Goal: Feedback & Contribution: Contribute content

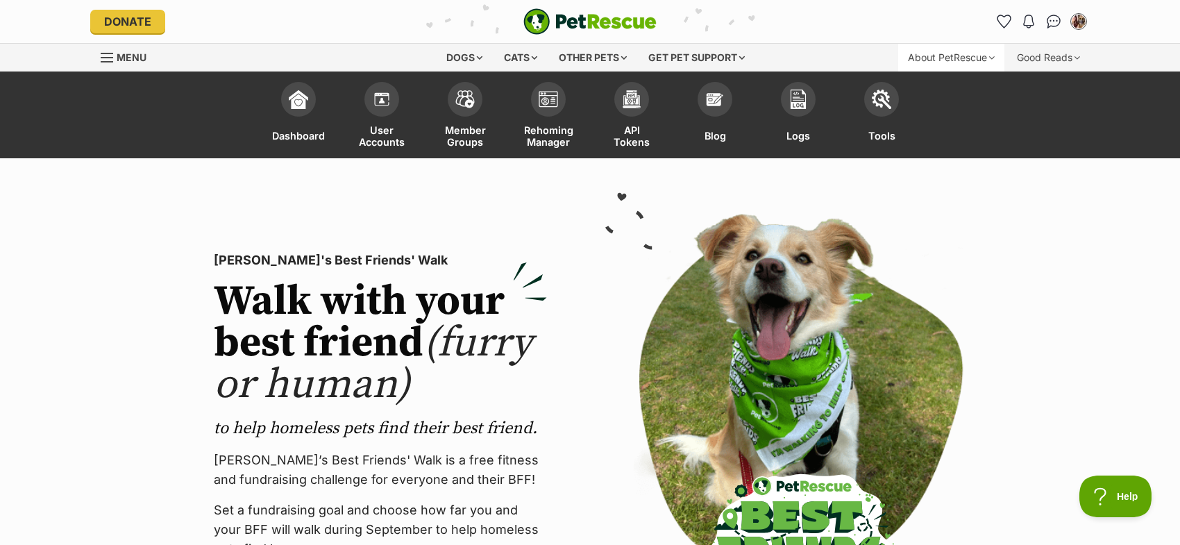
click at [999, 59] on div "About PetRescue" at bounding box center [951, 58] width 106 height 28
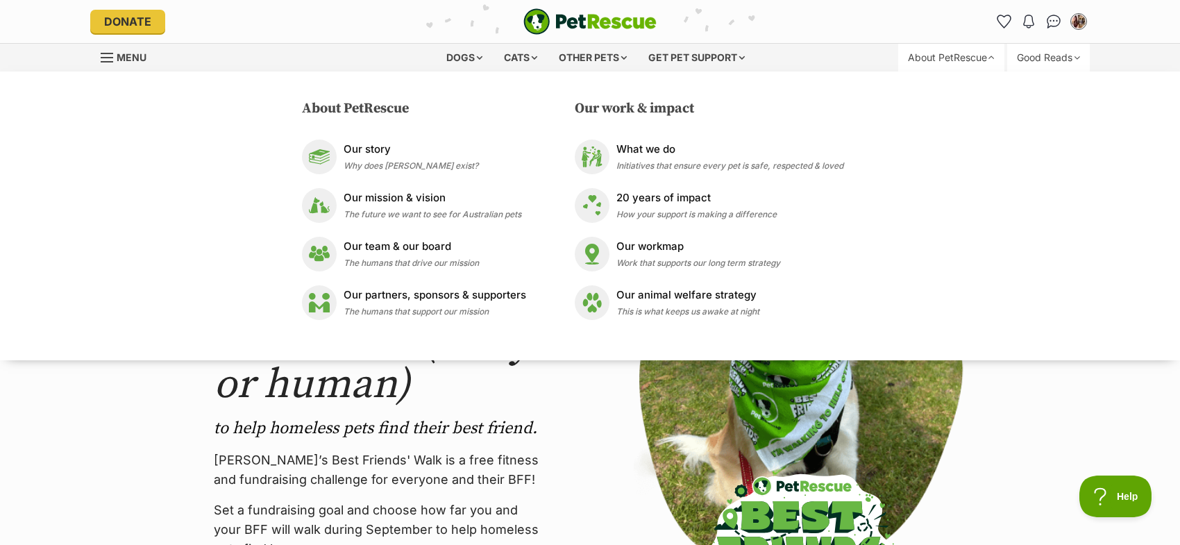
click at [1075, 67] on div "Good Reads" at bounding box center [1048, 58] width 83 height 28
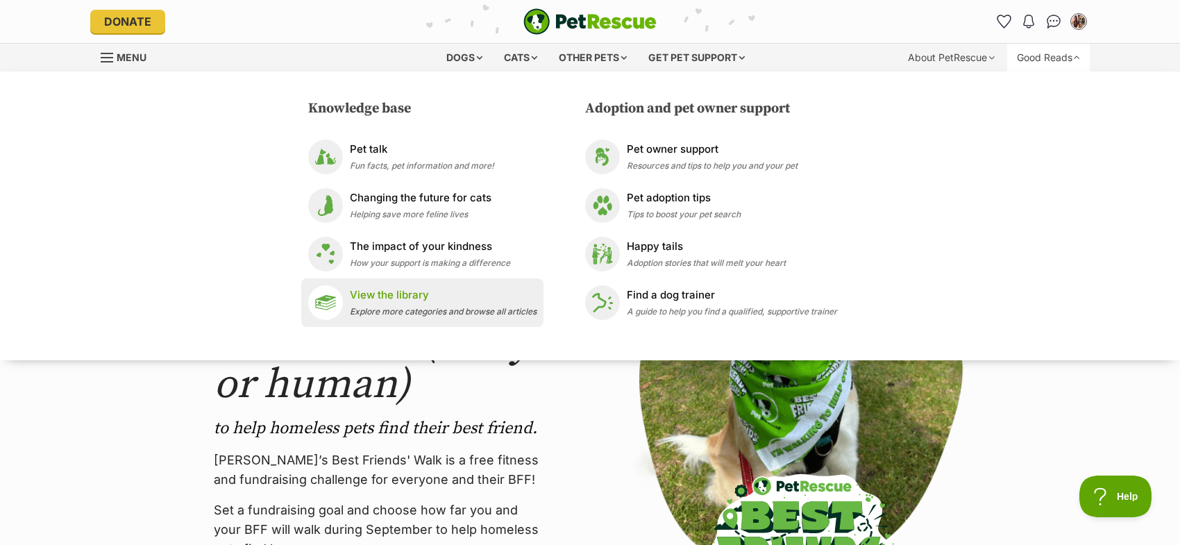
click at [382, 315] on span "Explore more categories and browse all articles" at bounding box center [443, 311] width 187 height 10
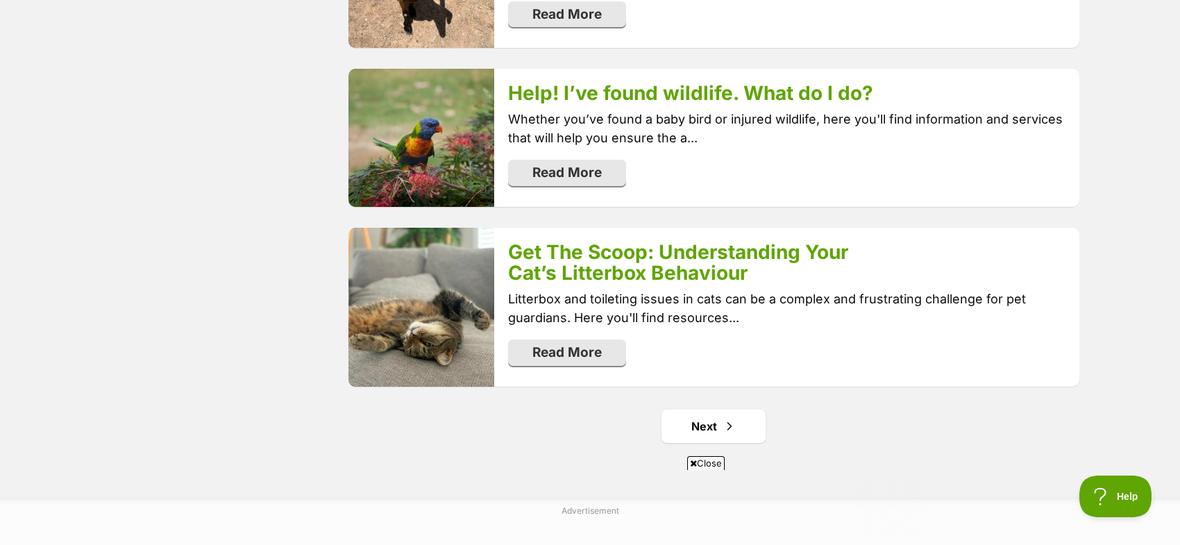
scroll to position [2734, 0]
click at [711, 409] on link "Next" at bounding box center [714, 425] width 104 height 33
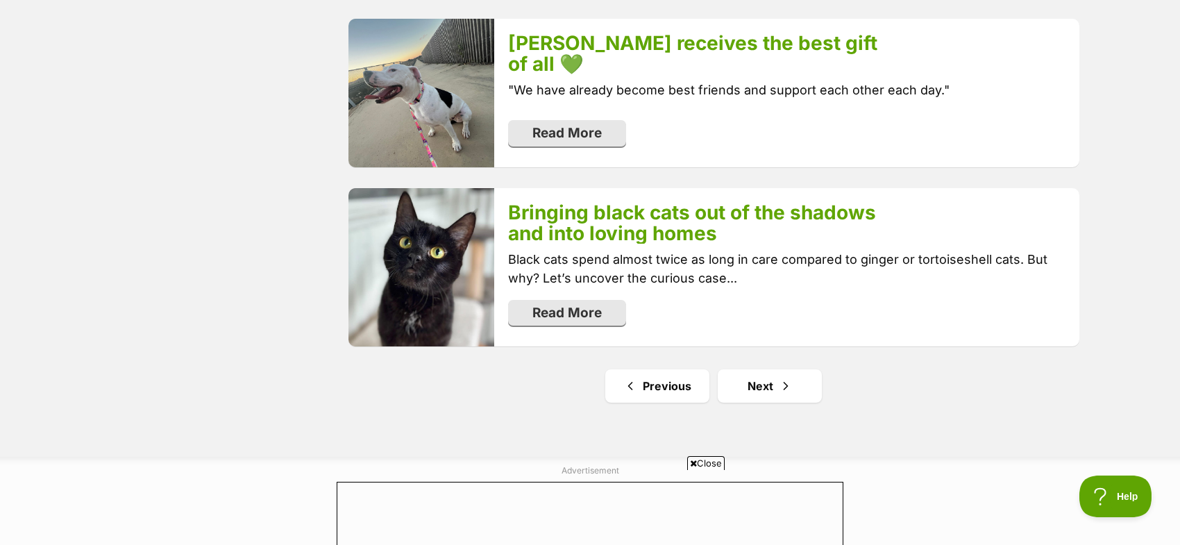
scroll to position [2802, 0]
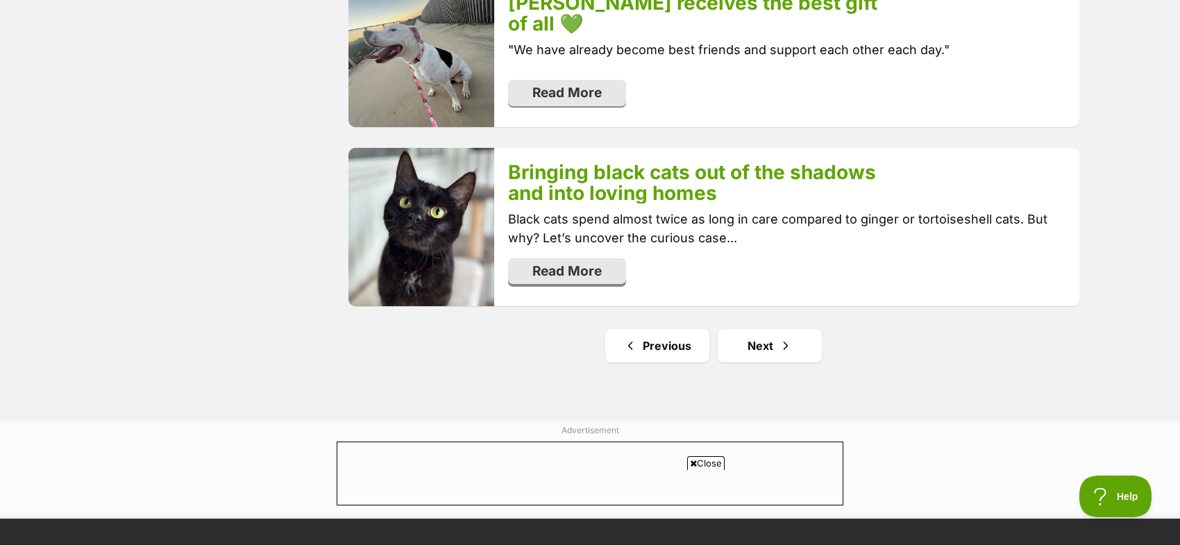
click at [569, 262] on link "Read More" at bounding box center [567, 271] width 118 height 26
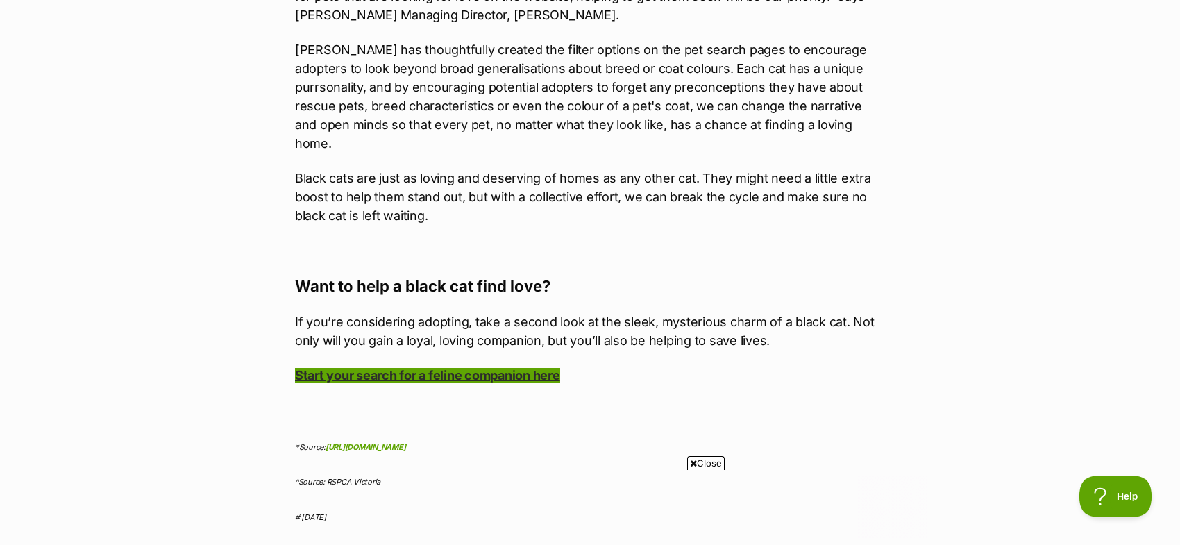
scroll to position [4717, 0]
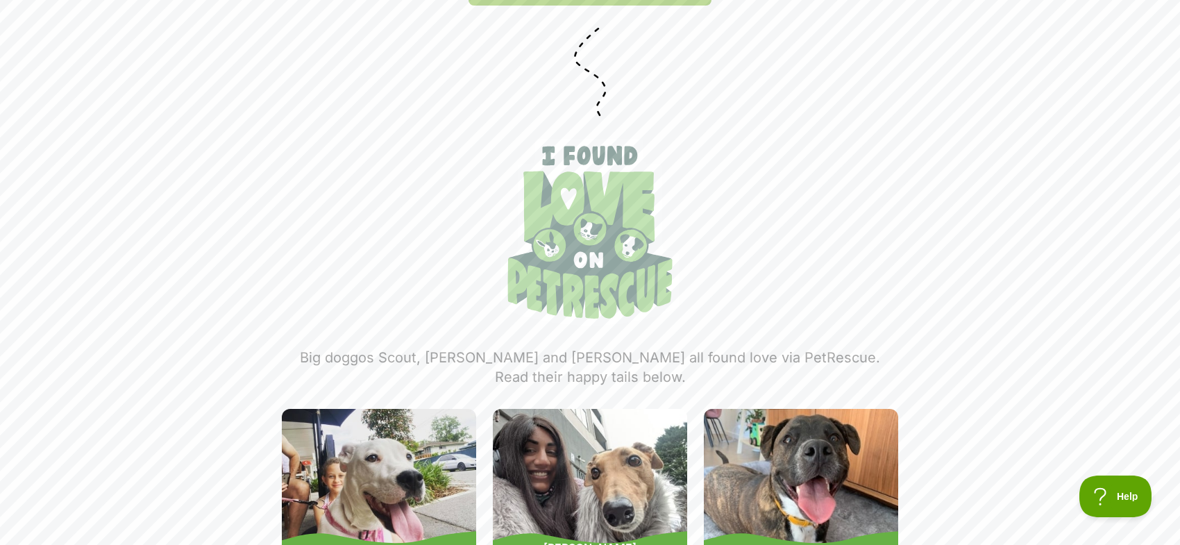
scroll to position [2450, 0]
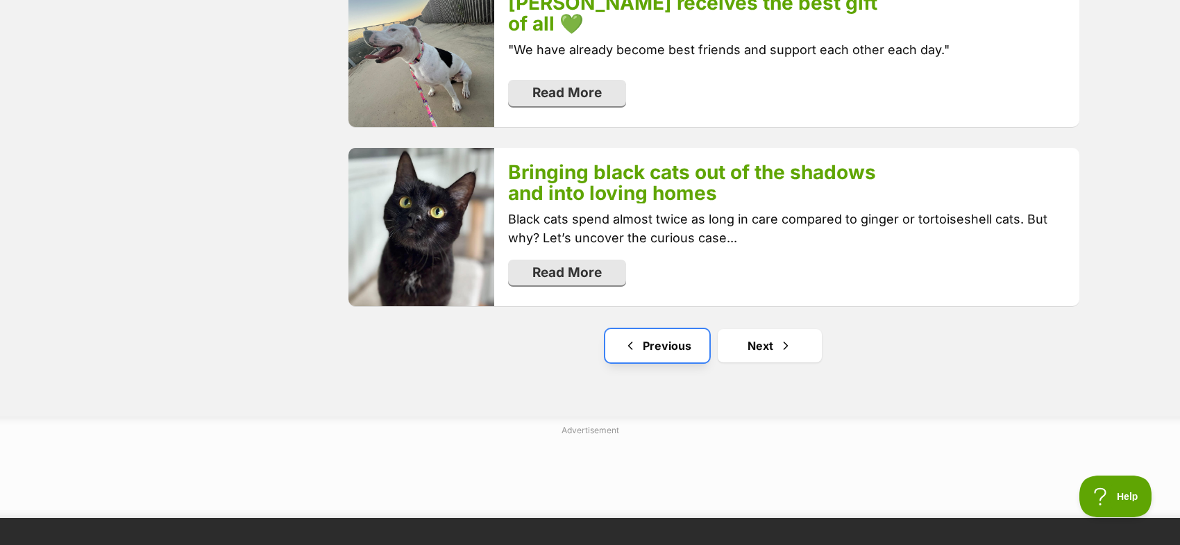
click at [652, 347] on link "Previous" at bounding box center [657, 345] width 104 height 33
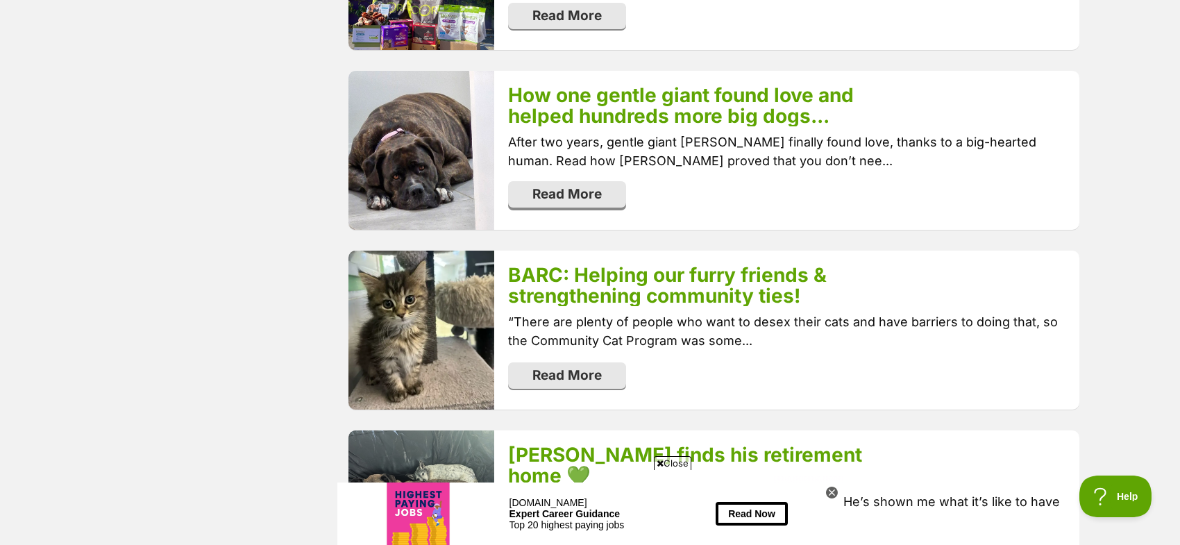
click at [567, 181] on link "Read More" at bounding box center [567, 194] width 118 height 26
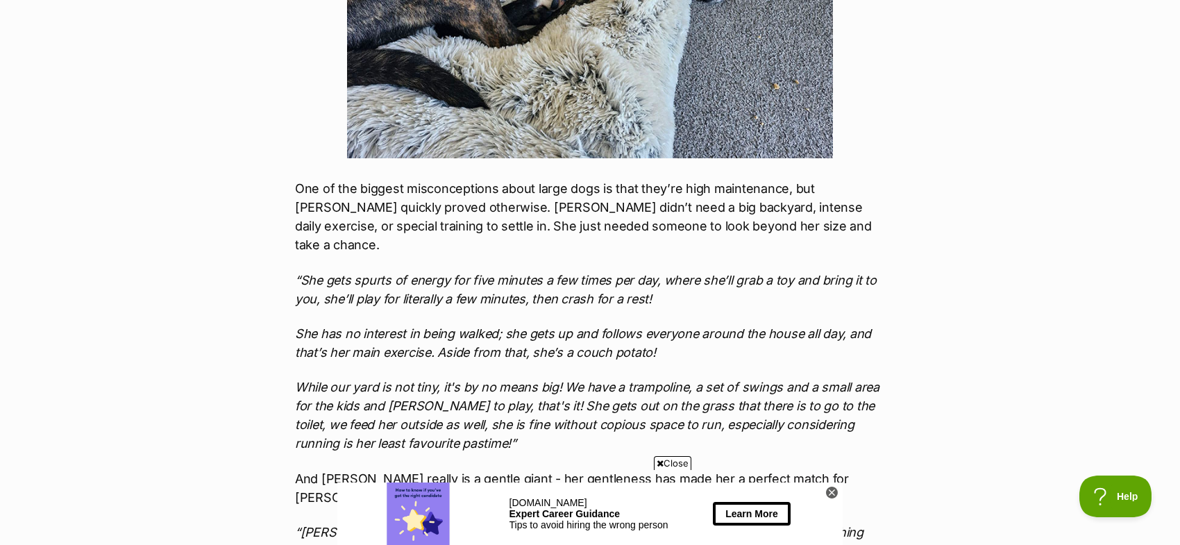
scroll to position [1822, 0]
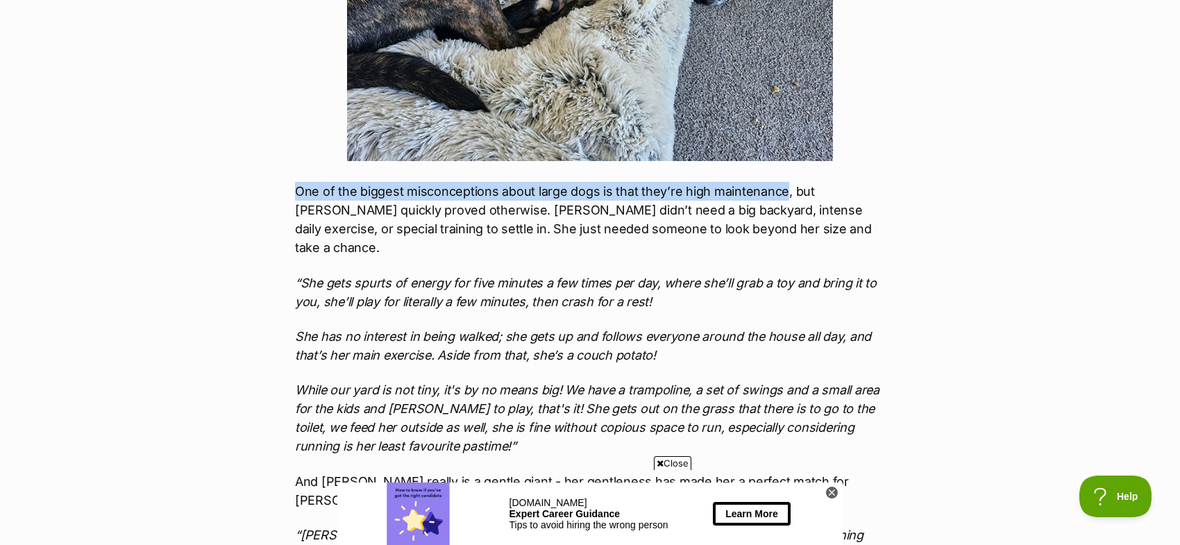
drag, startPoint x: 781, startPoint y: 172, endPoint x: 282, endPoint y: 175, distance: 499.2
click at [282, 175] on div "What's happening at PetRescue Last updated: 8 Jul, 2025 Published on: 17 Jun, 2…" at bounding box center [590, 362] width 653 height 3997
copy p "One of the biggest misconceptions about large dogs is that they’re high mainten…"
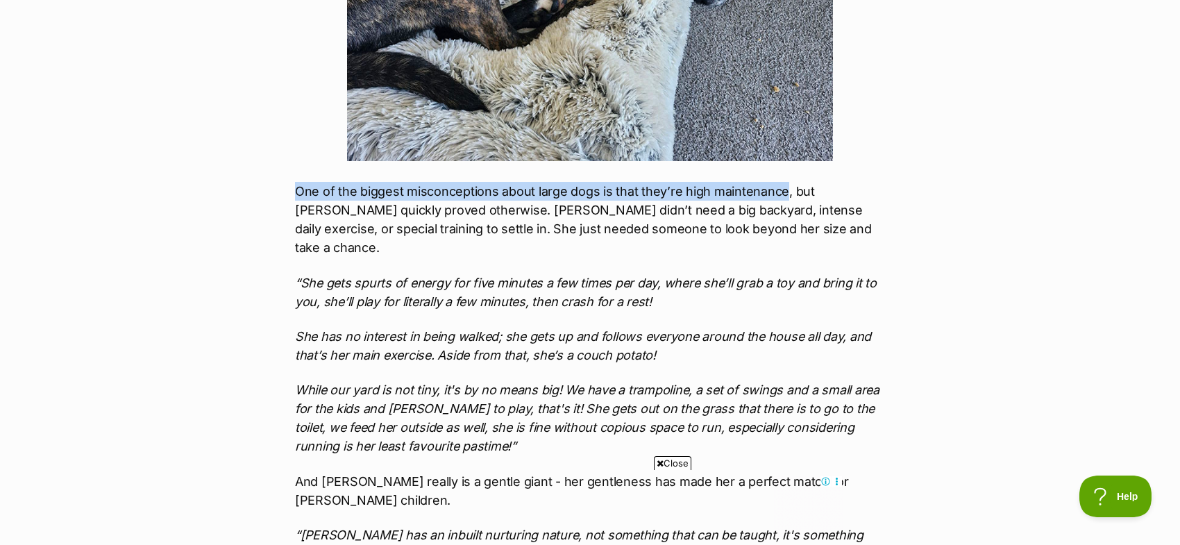
scroll to position [0, 0]
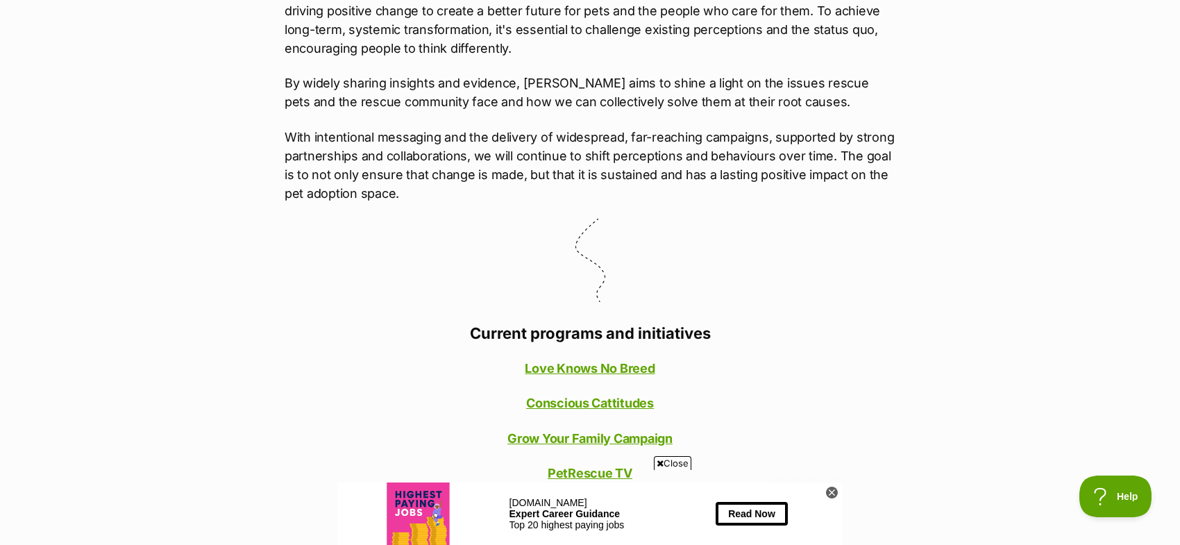
scroll to position [948, 0]
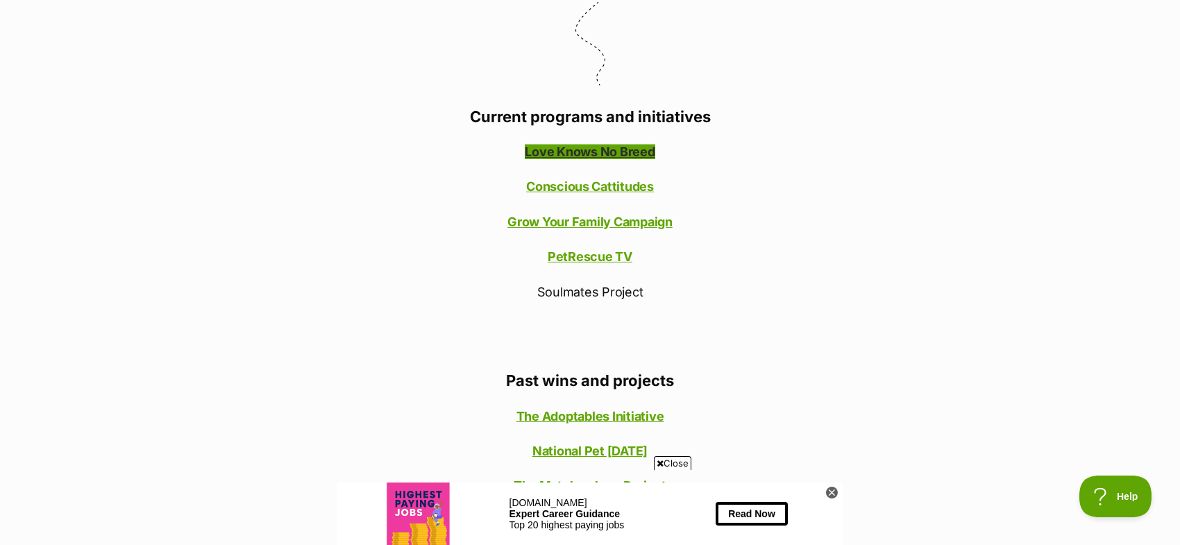
click at [601, 151] on link "Love Knows No Breed" at bounding box center [590, 151] width 130 height 15
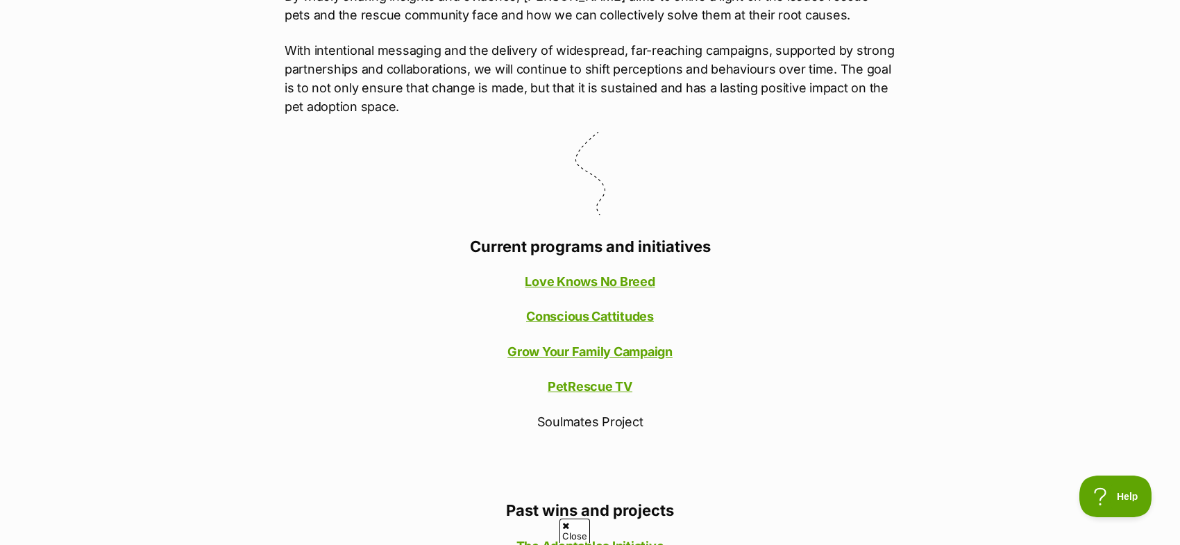
scroll to position [877, 0]
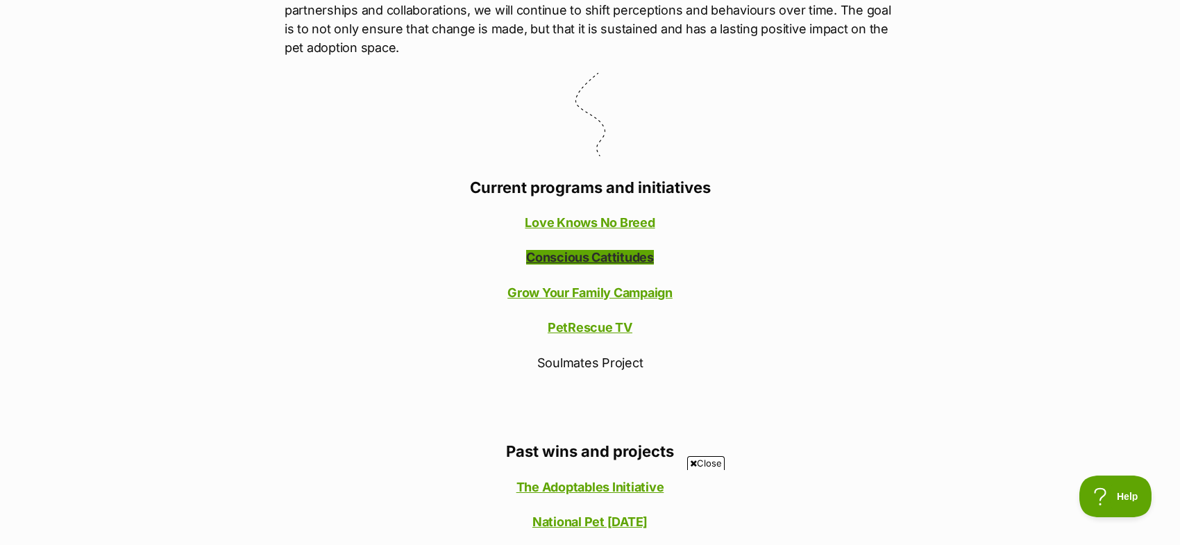
click at [596, 257] on link "Conscious Cattitudes" at bounding box center [590, 257] width 128 height 15
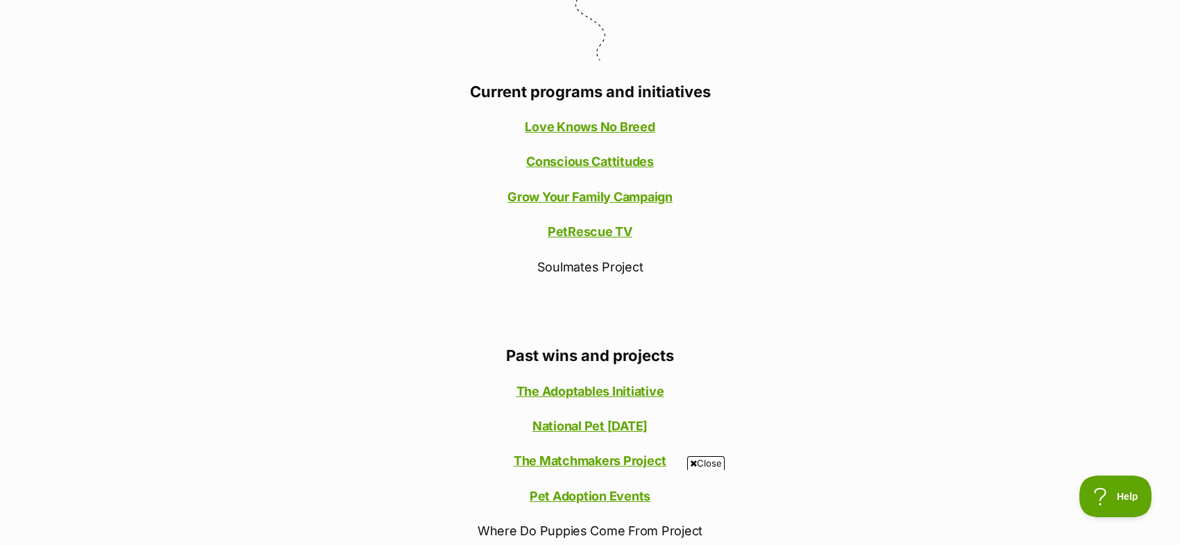
scroll to position [1001, 0]
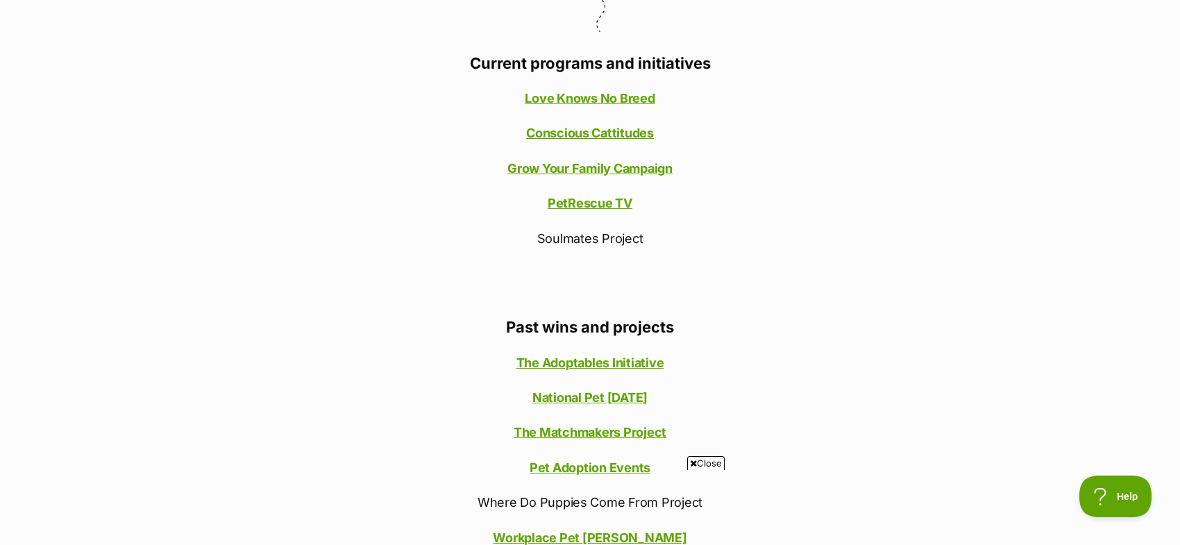
click at [710, 464] on span "Close" at bounding box center [705, 463] width 37 height 14
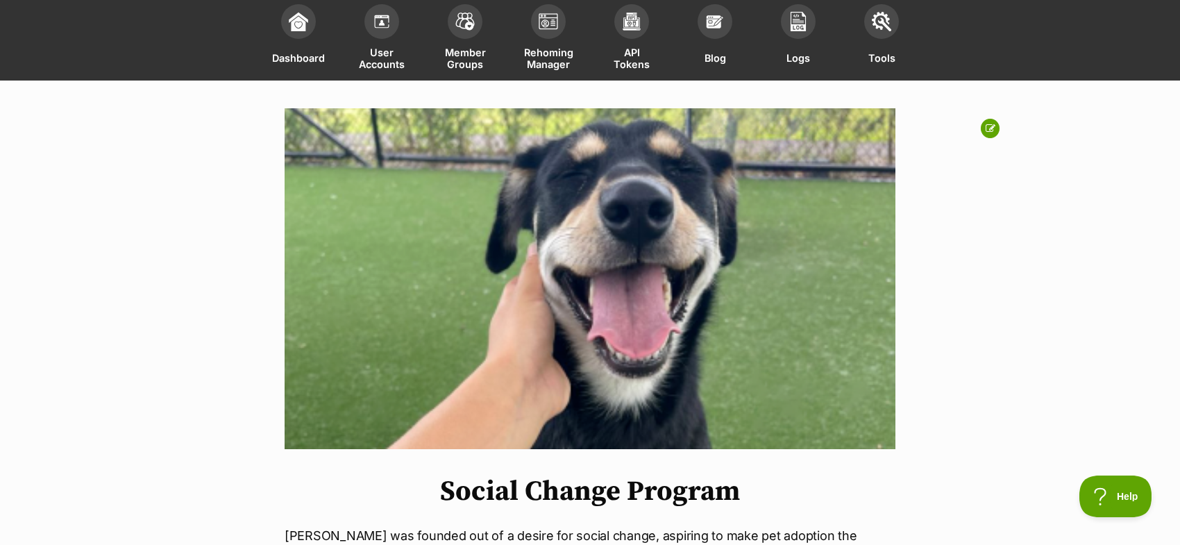
scroll to position [0, 0]
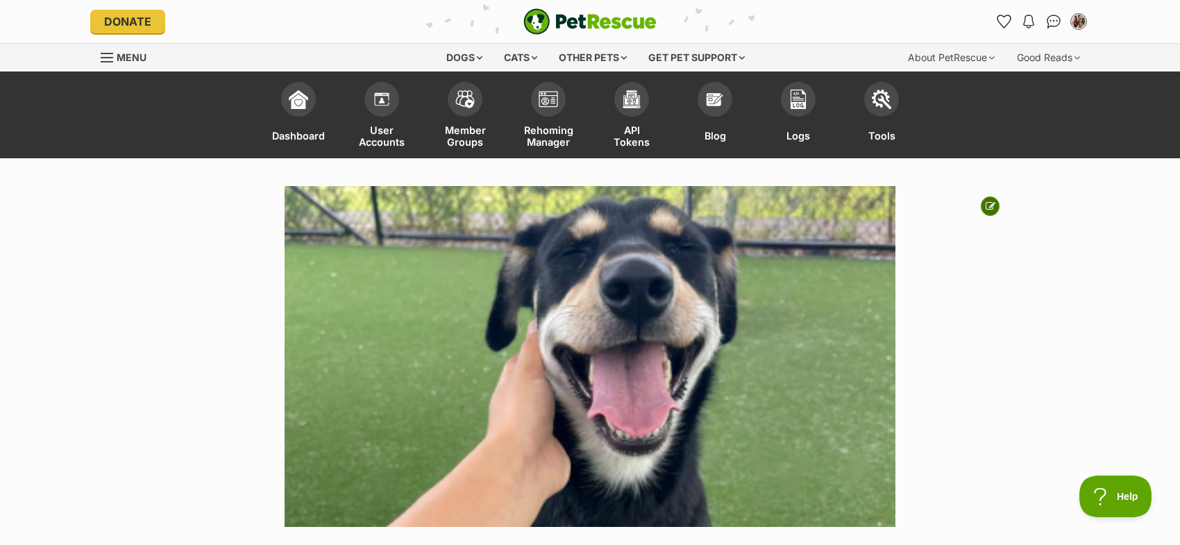
click at [992, 203] on icon at bounding box center [991, 206] width 10 height 10
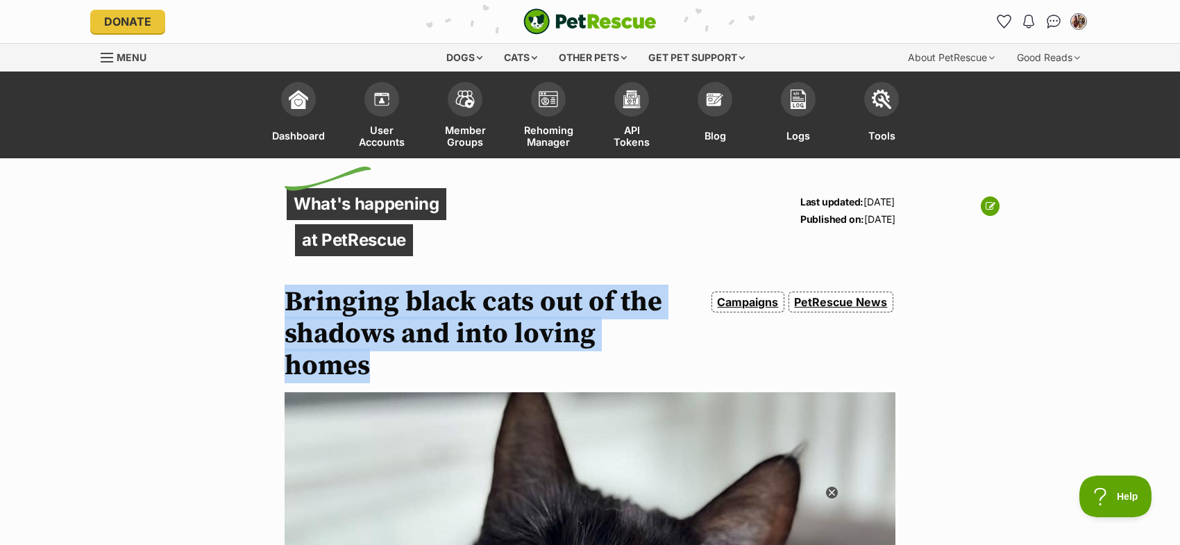
drag, startPoint x: 370, startPoint y: 365, endPoint x: 290, endPoint y: 303, distance: 101.9
click at [290, 303] on h1 "Bringing black cats out of the shadows and into loving homes" at bounding box center [483, 334] width 397 height 96
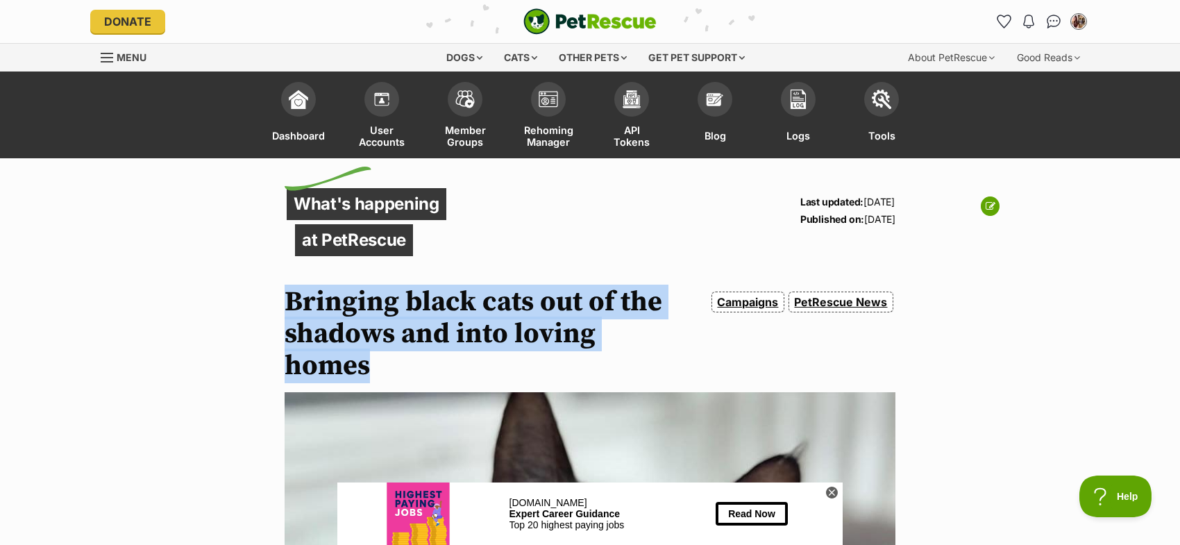
copy h1 "Bringing black cats out of the shadows and into loving homes"
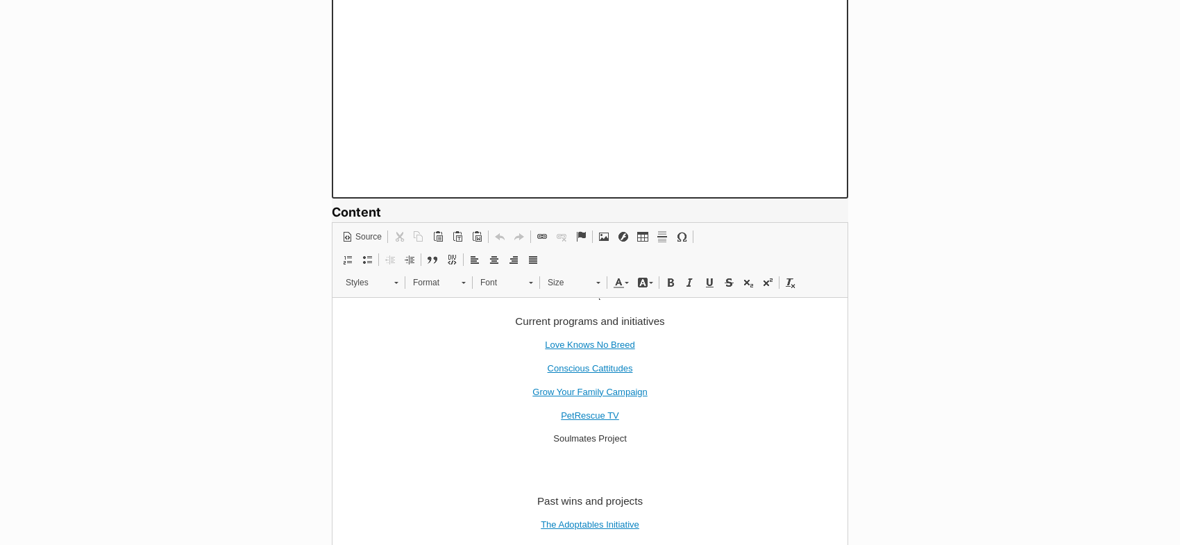
scroll to position [705, 0]
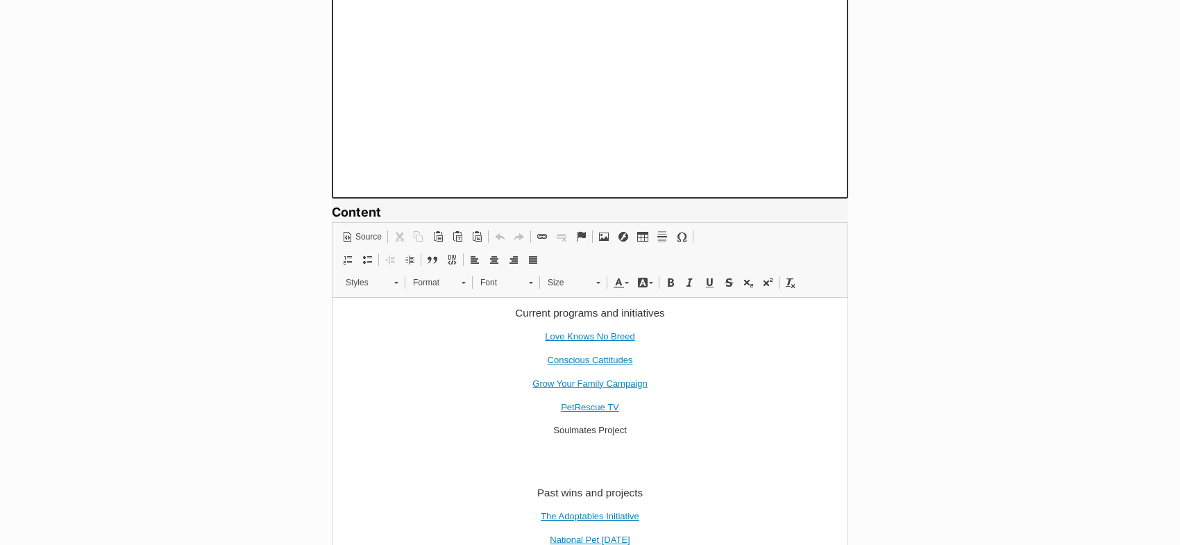
click at [659, 340] on p "Love Knows No Breed" at bounding box center [589, 336] width 487 height 15
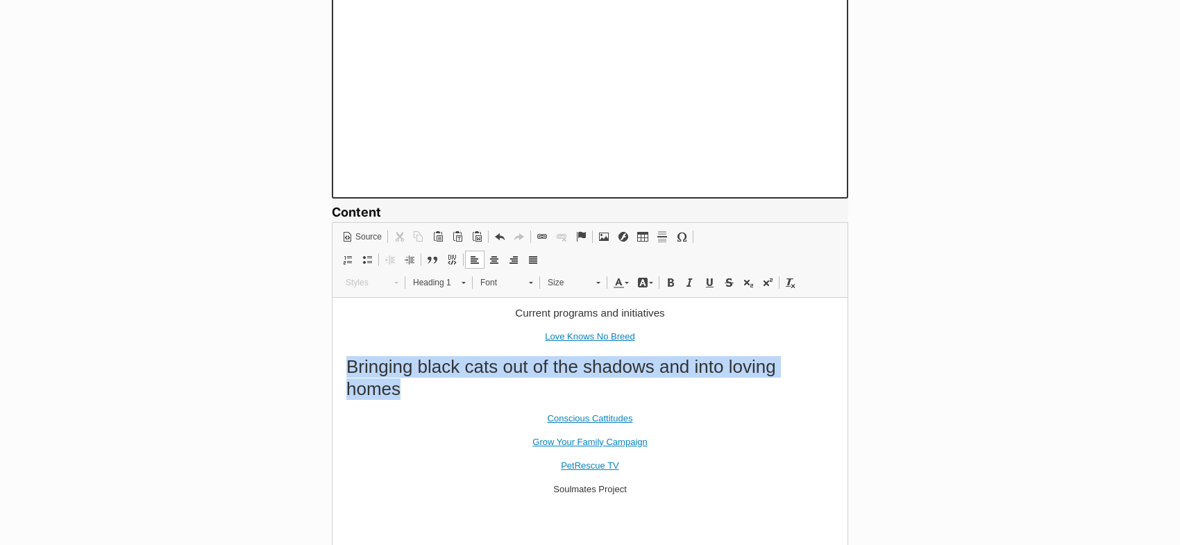
drag, startPoint x: 417, startPoint y: 387, endPoint x: 652, endPoint y: 312, distance: 247.2
click at [347, 367] on h1 "Bringing black cats out of the shadows and into loving homes" at bounding box center [589, 377] width 487 height 43
click at [792, 278] on span at bounding box center [790, 282] width 11 height 11
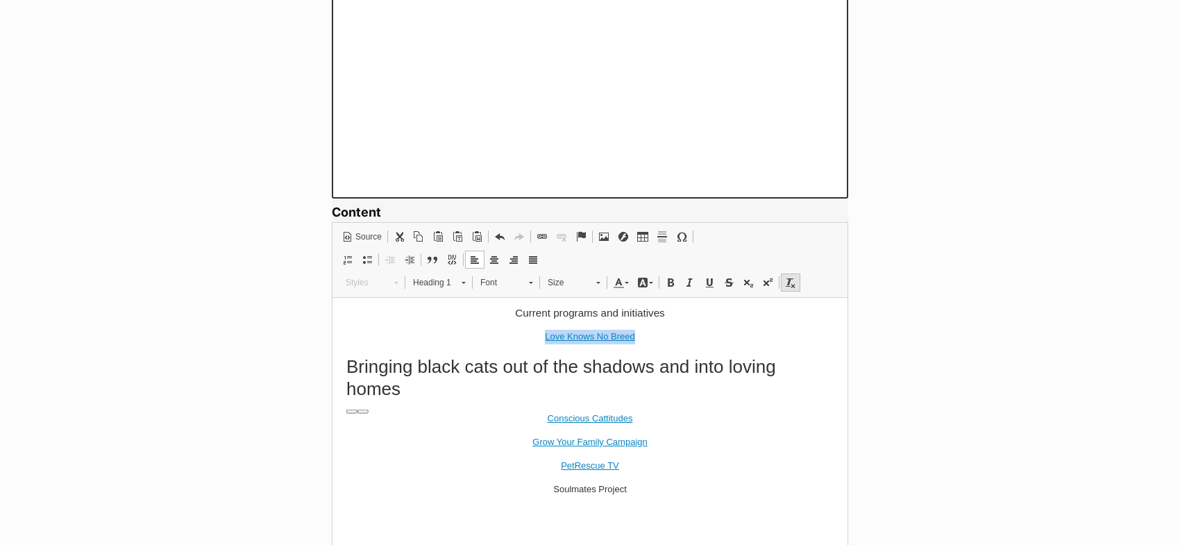
click at [790, 278] on span at bounding box center [790, 282] width 11 height 11
click at [451, 278] on span "Heading 1" at bounding box center [430, 283] width 49 height 18
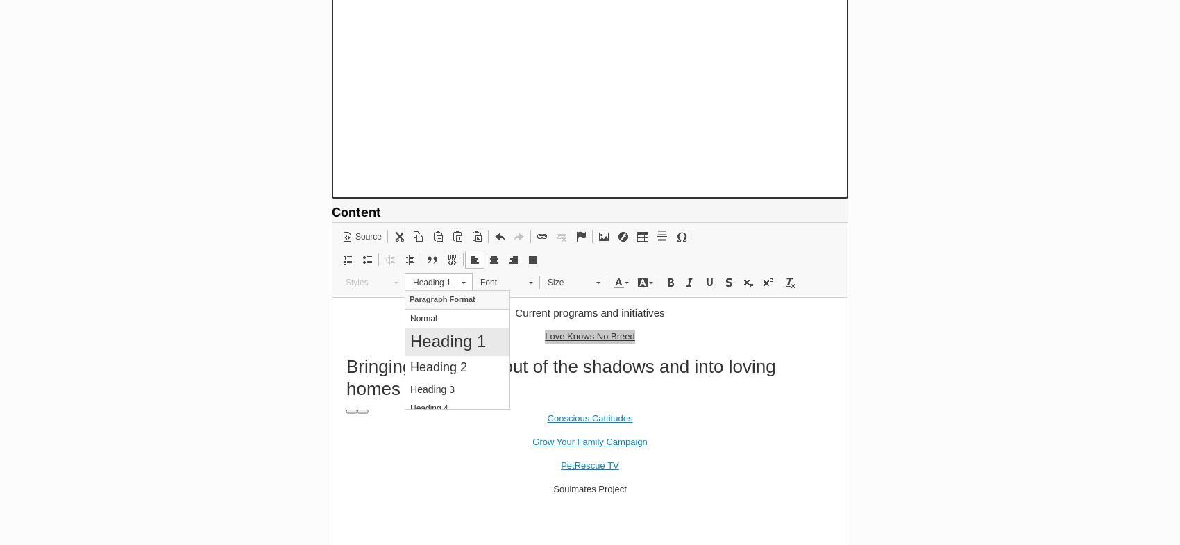
scroll to position [0, 0]
click at [453, 301] on h1 "Paragraph Format" at bounding box center [457, 299] width 104 height 19
click at [444, 314] on p "Normal" at bounding box center [457, 318] width 94 height 10
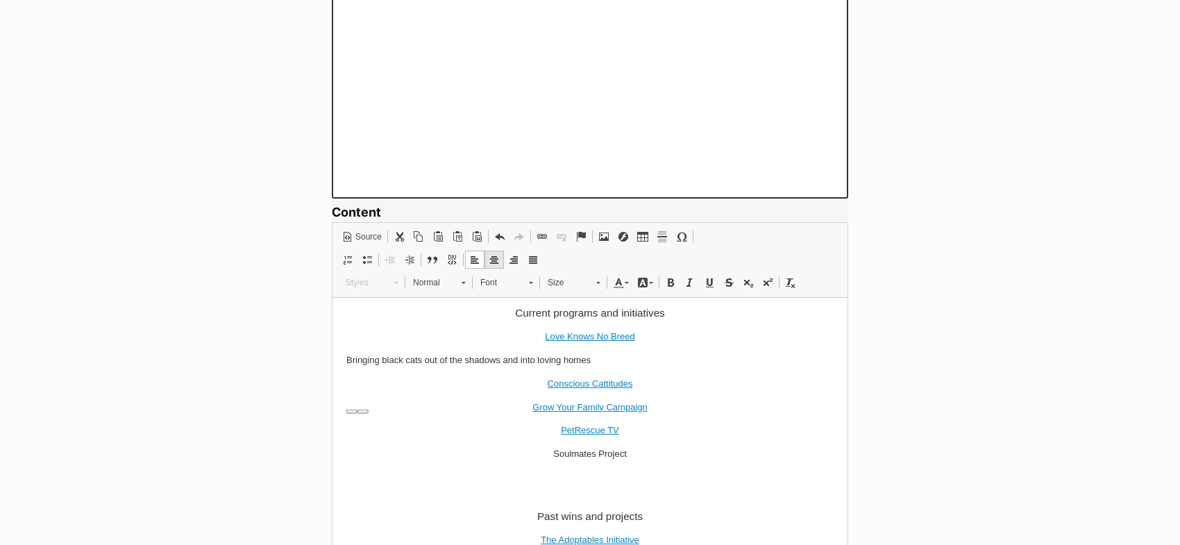
click at [496, 256] on span at bounding box center [494, 259] width 11 height 11
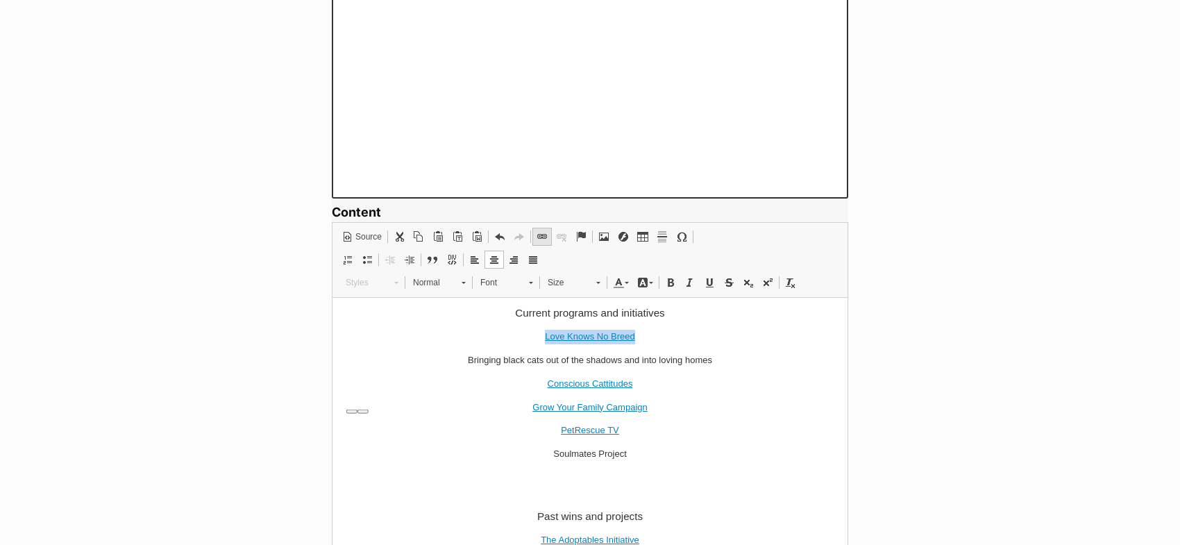
click at [542, 236] on span at bounding box center [542, 236] width 11 height 11
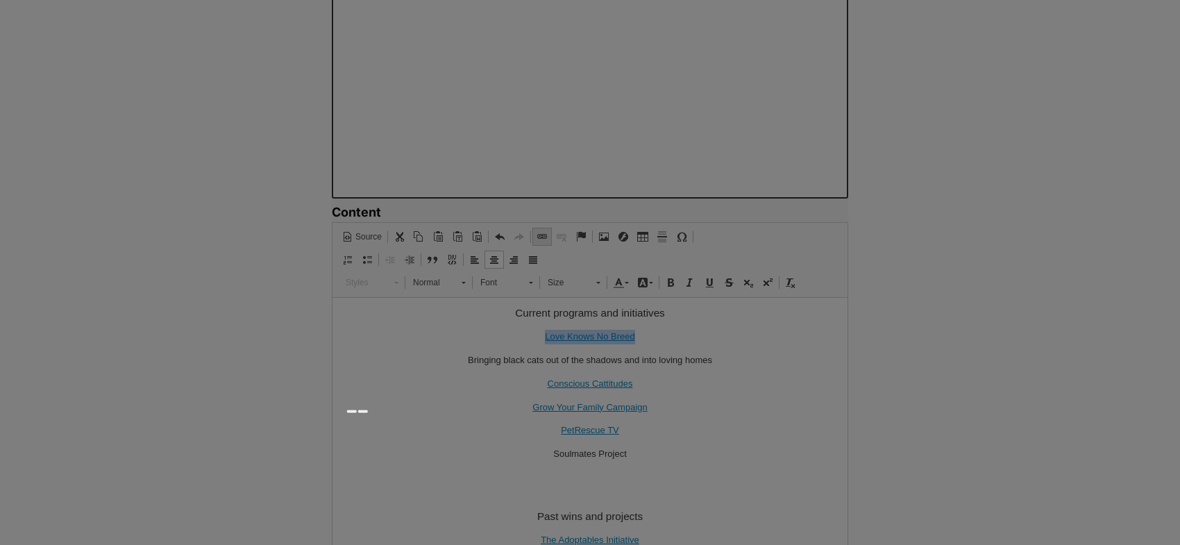
type input "Bringing black cats out of the shadows and into loving homes"
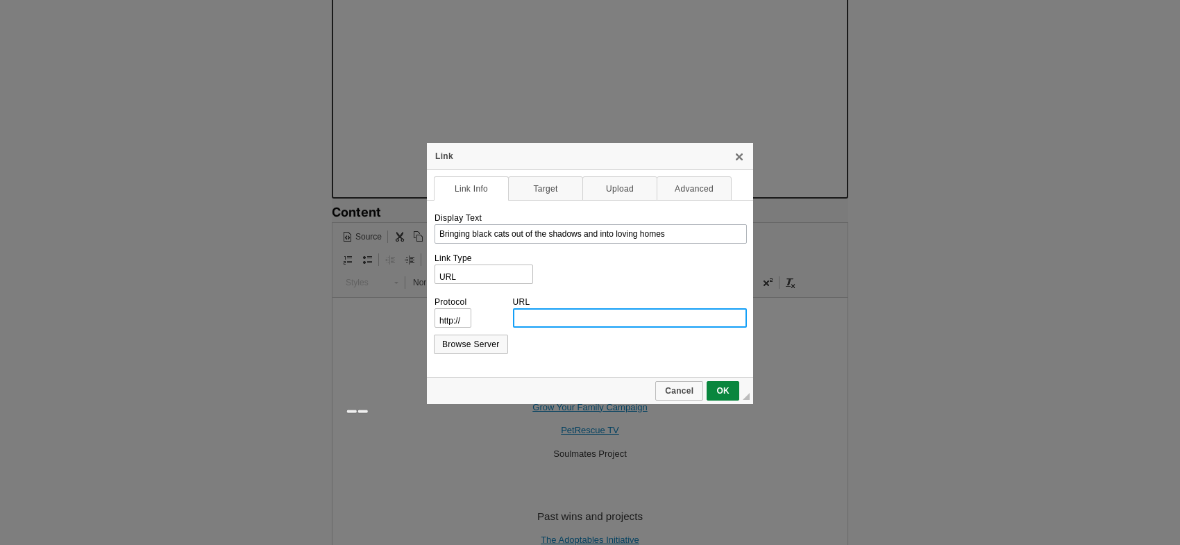
type input "https://www.petrescue.com.au/library/articles/bringing-black-cats-out-of-the-sh…"
select select "https://"
type input "www.petrescue.com.au/library/articles/bringing-black-cats-out-of-the-shadows-an…"
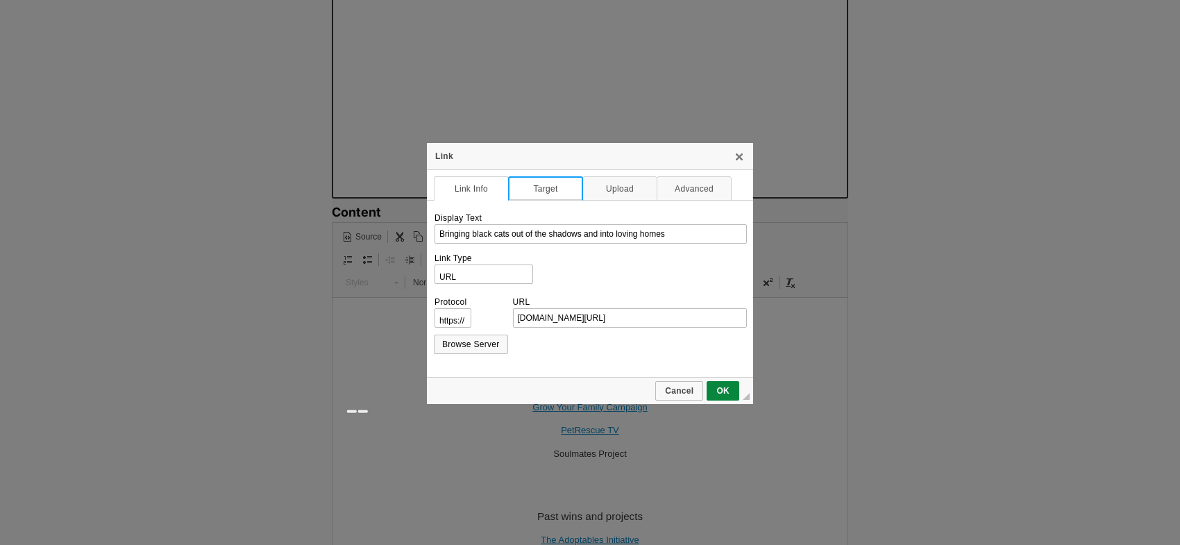
click at [542, 190] on link "Target" at bounding box center [545, 188] width 75 height 24
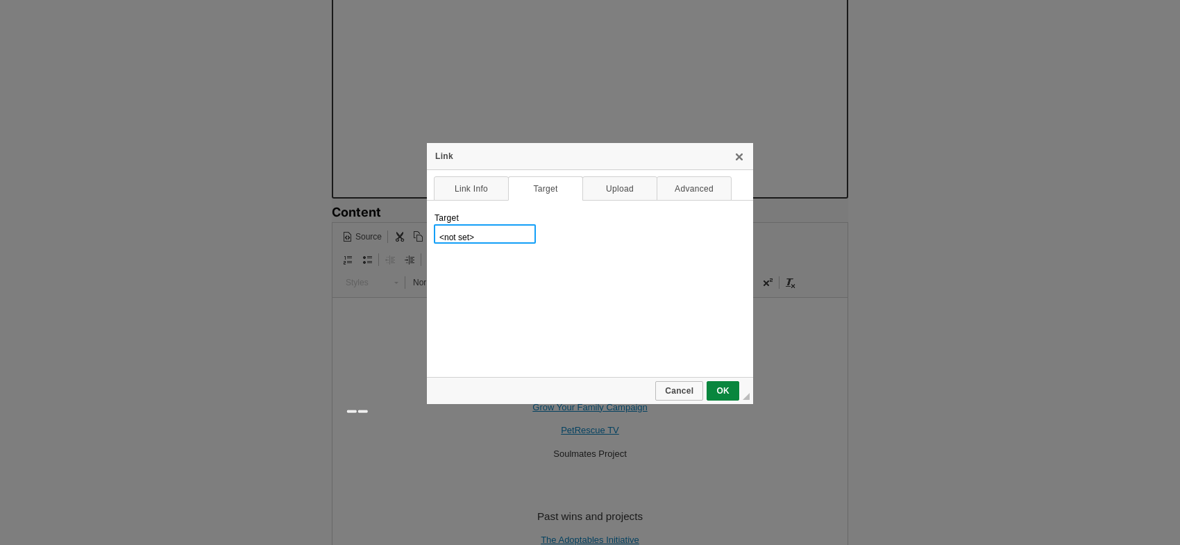
click at [480, 237] on select "<not set> <frame> <popup window> New Window (_blank) Topmost Window (_top) Same…" at bounding box center [485, 233] width 102 height 19
select select "_blank"
click at [434, 224] on select "<not set> <frame> <popup window> New Window (_blank) Topmost Window (_top) Same…" at bounding box center [485, 233] width 102 height 19
click at [718, 381] on link "OK" at bounding box center [723, 390] width 33 height 19
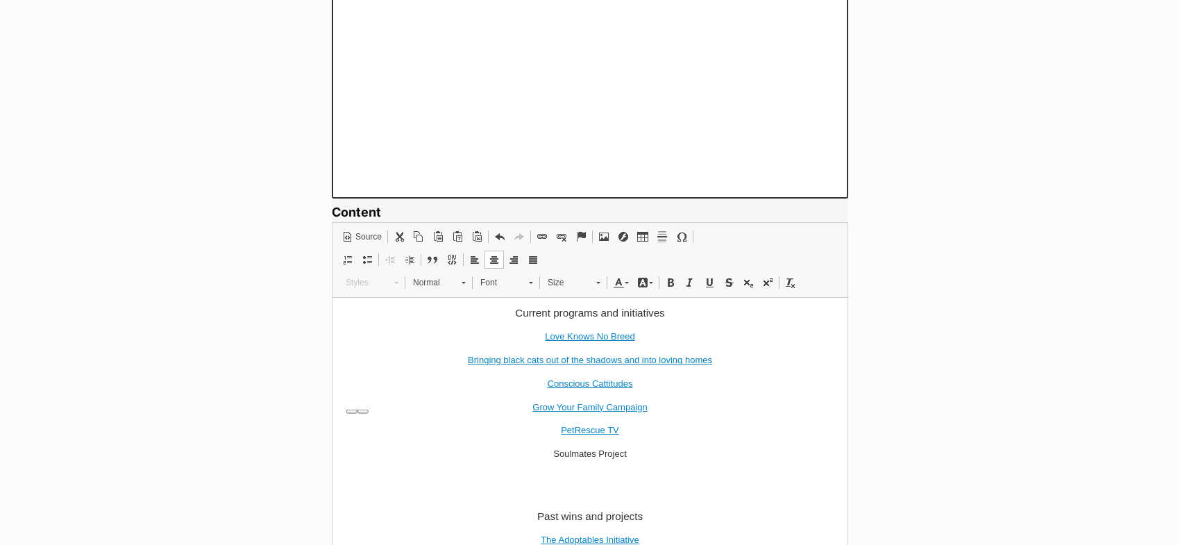
click at [667, 336] on p "Love Knows No Breed" at bounding box center [589, 336] width 487 height 15
drag, startPoint x: 620, startPoint y: 339, endPoint x: 479, endPoint y: 335, distance: 141.0
click at [479, 335] on p "Love Knows No Breed" at bounding box center [589, 336] width 487 height 15
click at [737, 363] on p "Bringing black cats out of the shadows and into loving homes" at bounding box center [589, 360] width 487 height 15
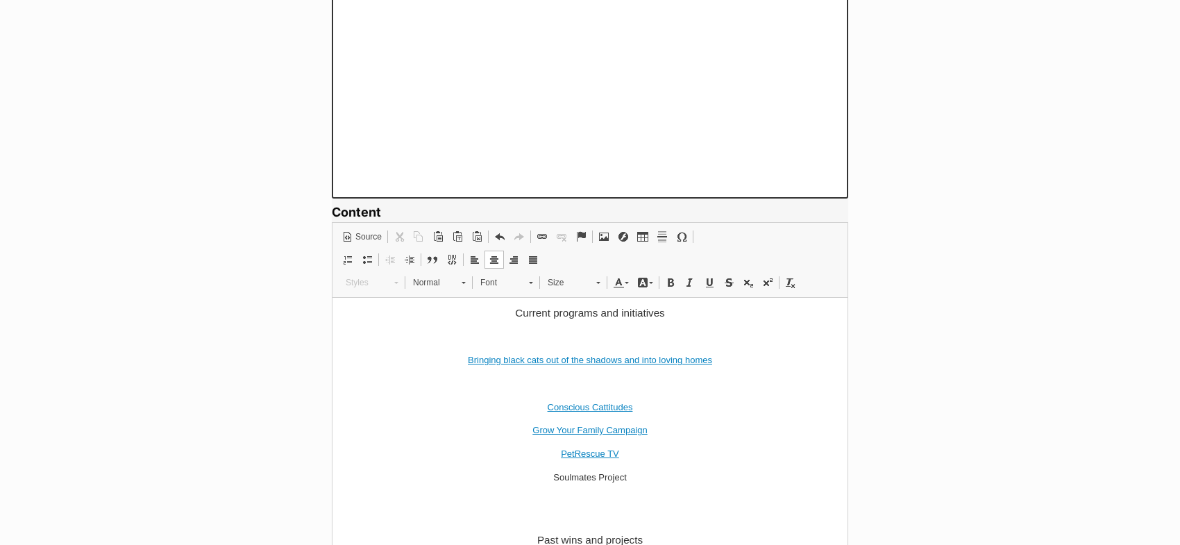
paste body "To enrich screen reader interactions, please activate Accessibility in Grammarl…"
click at [601, 339] on p "To enrich screen reader interactions, please activate Accessibility in Grammarl…" at bounding box center [589, 336] width 487 height 15
click at [507, 362] on link "Bringing black cats out of the shadows and into loving homes" at bounding box center [590, 359] width 244 height 10
click at [529, 363] on link "Bringing B lack cats out of the shadows and into loving homes" at bounding box center [589, 359] width 245 height 10
click at [553, 362] on link "Bringing B lack C ats out of the shadows and into loving homes" at bounding box center [590, 359] width 247 height 10
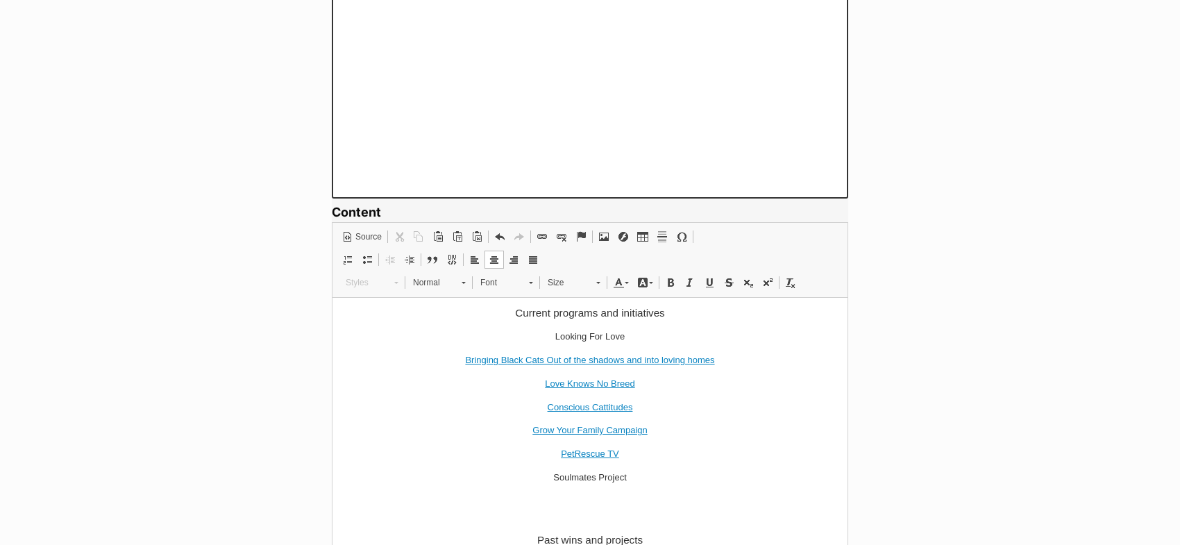
click at [592, 362] on link "Bringing B lack C ats O ut of the shadows and into loving homes" at bounding box center [589, 359] width 249 height 10
click at [666, 358] on link "Bringing B lack C ats O ut of the S hadows and into loving homes" at bounding box center [590, 359] width 251 height 10
click at [694, 360] on link "Bringing B lack C ats O ut of the S hadows and into L oving homes" at bounding box center [590, 359] width 254 height 10
click at [644, 361] on link "Bringing B lack C ats O ut of the S hadows and into L oving H omes" at bounding box center [590, 359] width 256 height 10
click at [672, 403] on p "Conscious Cattitudes" at bounding box center [589, 407] width 487 height 15
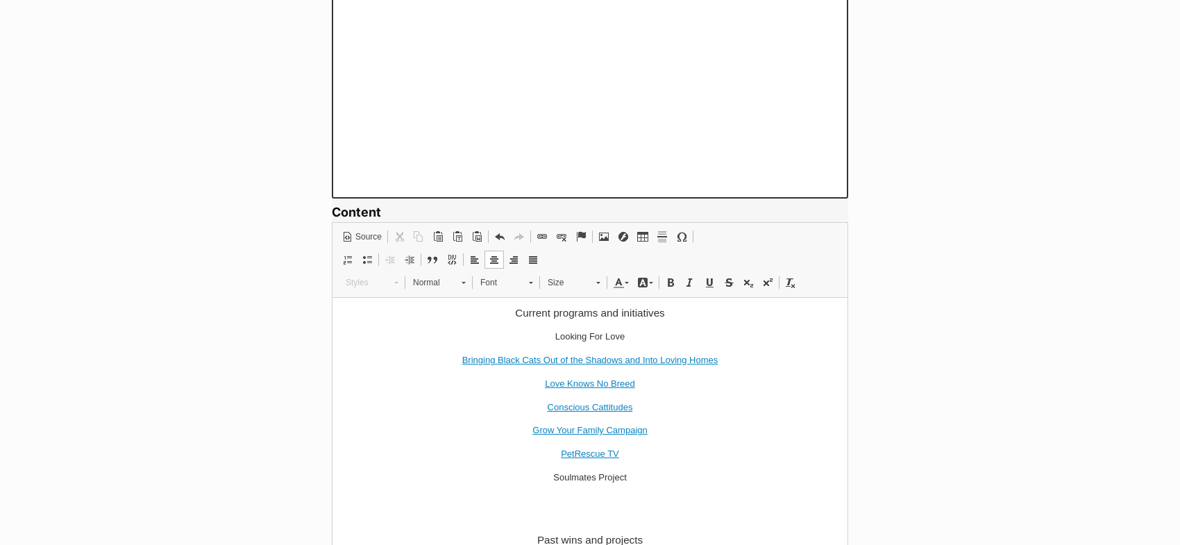
click at [574, 362] on link "Bringing B lack C ats O ut of the S hadows and I nto L oving H omes" at bounding box center [590, 359] width 256 height 10
click at [645, 339] on p "Looking For Love" at bounding box center [589, 336] width 487 height 15
drag, startPoint x: 654, startPoint y: 331, endPoint x: 611, endPoint y: 332, distance: 43.1
click at [611, 332] on p "Looking For Love: Big Dogs" at bounding box center [589, 336] width 487 height 15
click at [589, 333] on p "Looking For Love: Helping Big Dogs Find Homes" at bounding box center [589, 336] width 487 height 15
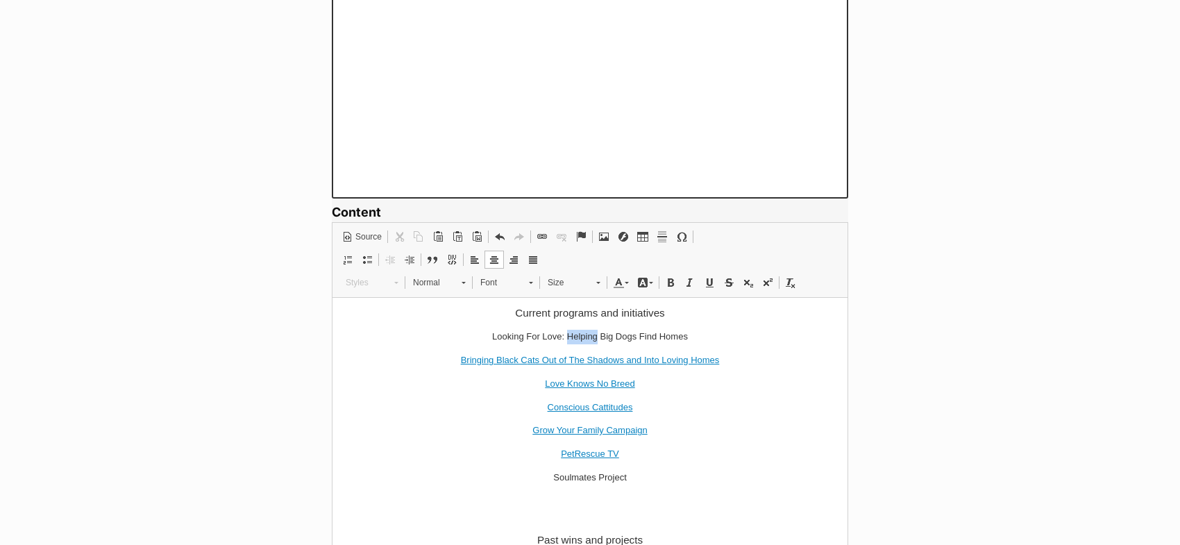
click at [589, 333] on p "Looking For Love: Helping Big Dogs Find Homes" at bounding box center [589, 336] width 487 height 15
click at [544, 235] on span at bounding box center [542, 236] width 11 height 11
select select "http://"
select select "notSet"
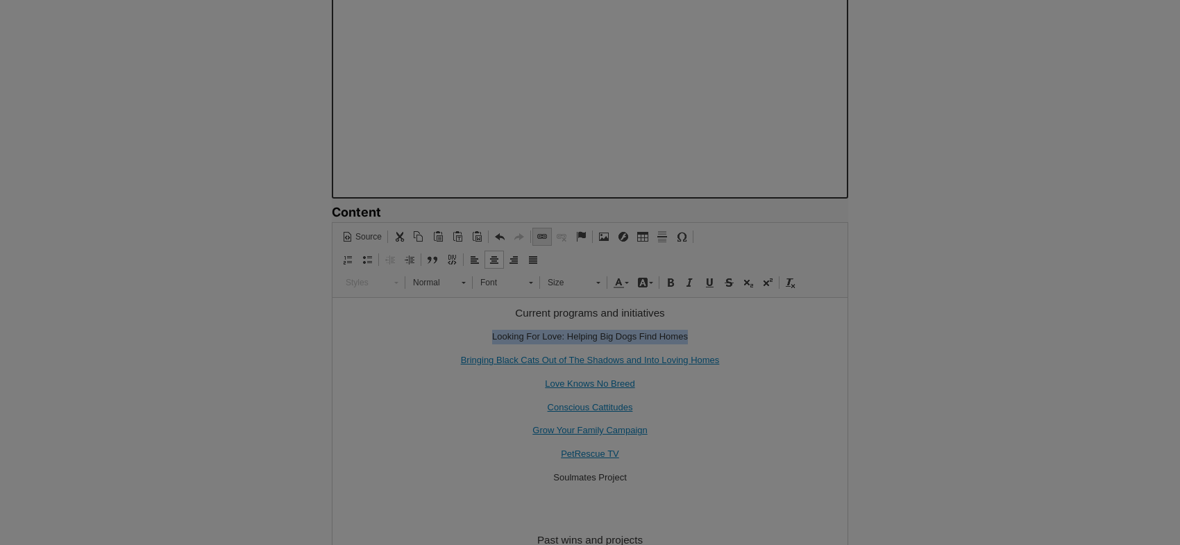
type input "Looking For Love: Helping Big Dogs Find Homes"
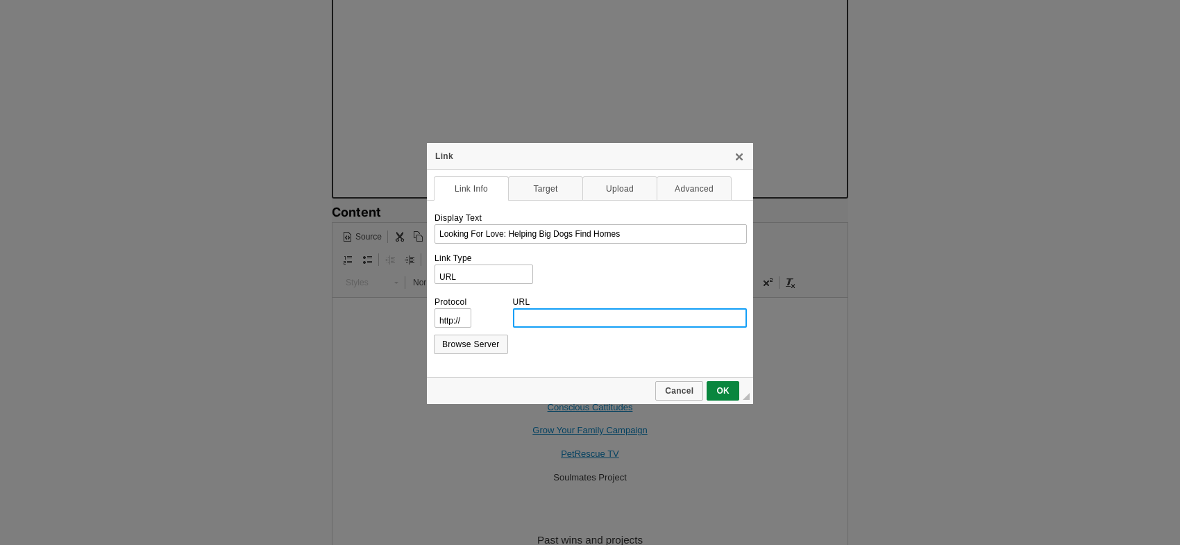
paste input "https://www.petrescue.com.au/helping-big-dogs-find-homes"
type input "https://www.petrescue.com.au/helping-big-dogs-find-homes"
select select "https://"
type input "www.petrescue.com.au/helping-big-dogs-find-homes"
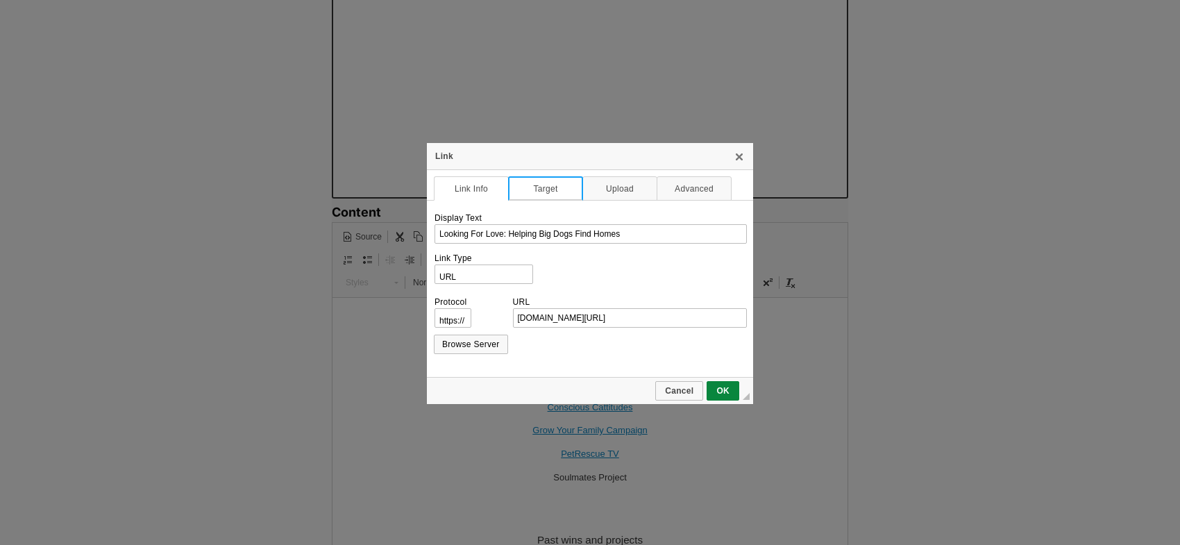
click at [524, 186] on link "Target" at bounding box center [545, 188] width 75 height 24
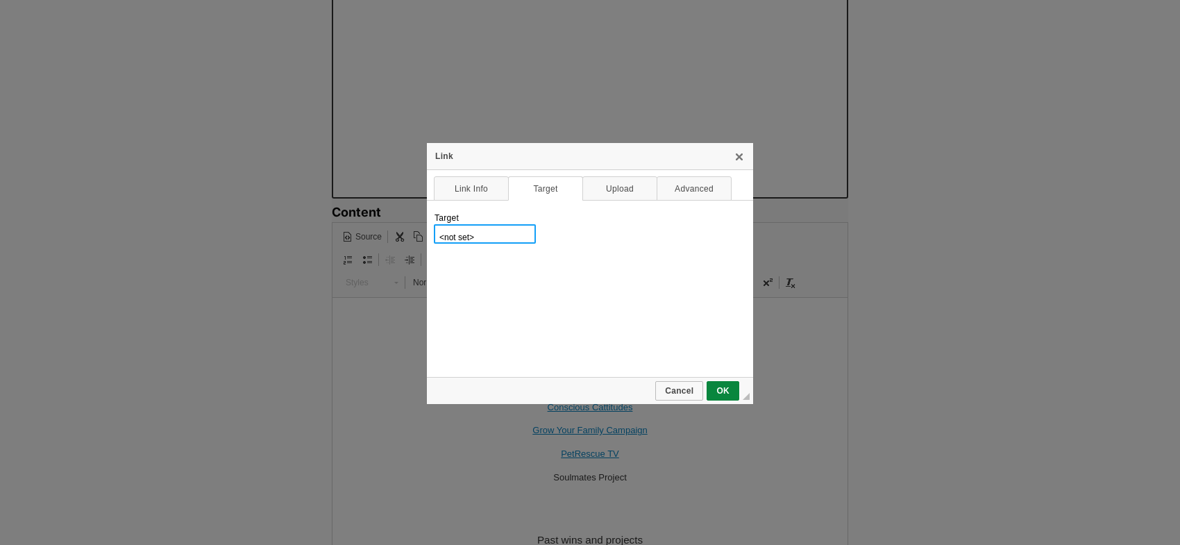
click at [487, 228] on select "<not set> <frame> <popup window> New Window (_blank) Topmost Window (_top) Same…" at bounding box center [485, 233] width 102 height 19
select select "_blank"
click at [434, 224] on select "<not set> <frame> <popup window> New Window (_blank) Topmost Window (_top) Same…" at bounding box center [485, 233] width 102 height 19
click at [719, 383] on link "OK" at bounding box center [723, 390] width 33 height 19
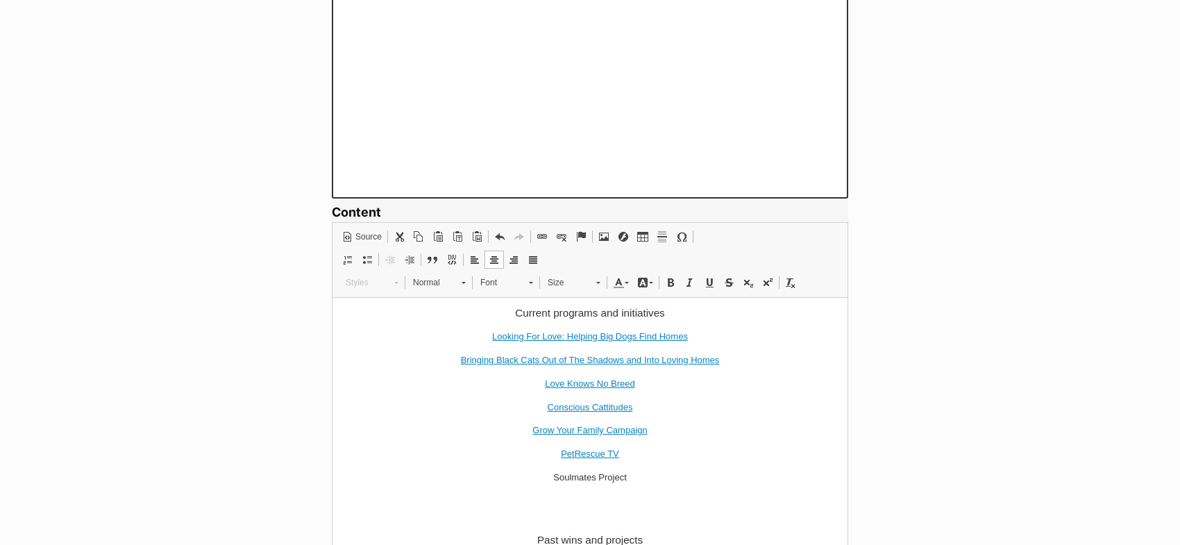
click at [676, 481] on p "Soulmates Project" at bounding box center [589, 477] width 487 height 15
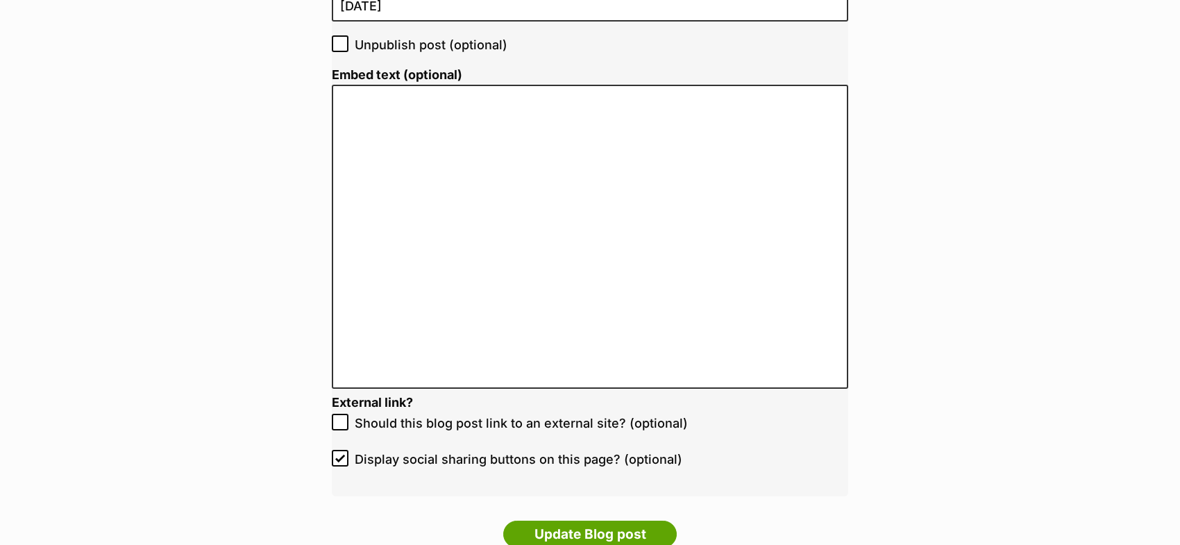
scroll to position [2751, 0]
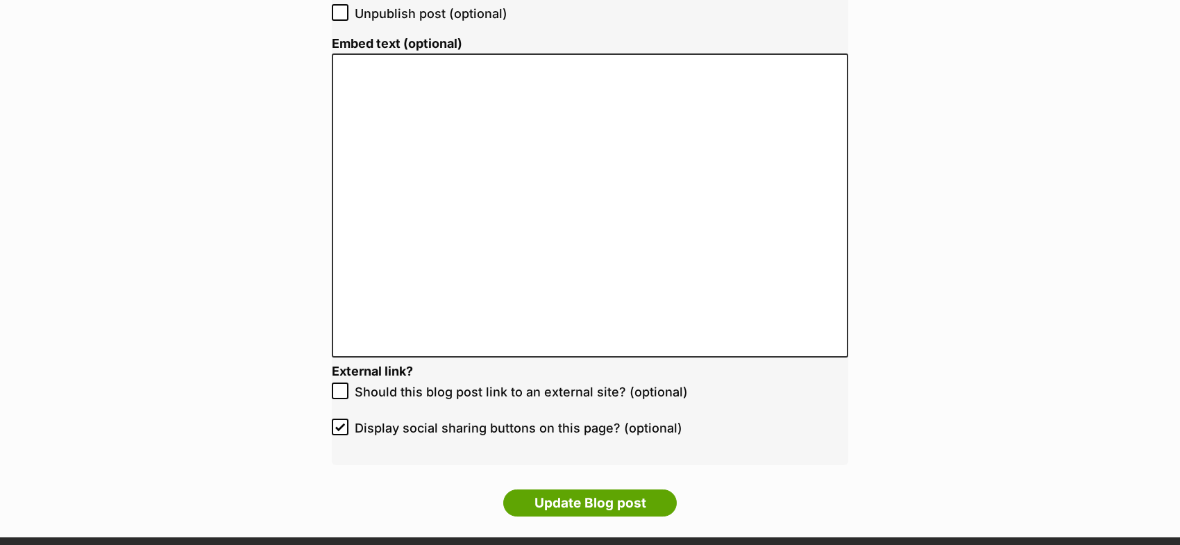
click at [549, 519] on li "Update Blog post" at bounding box center [590, 507] width 517 height 35
click at [549, 508] on input "Update Blog post" at bounding box center [590, 504] width 174 height 28
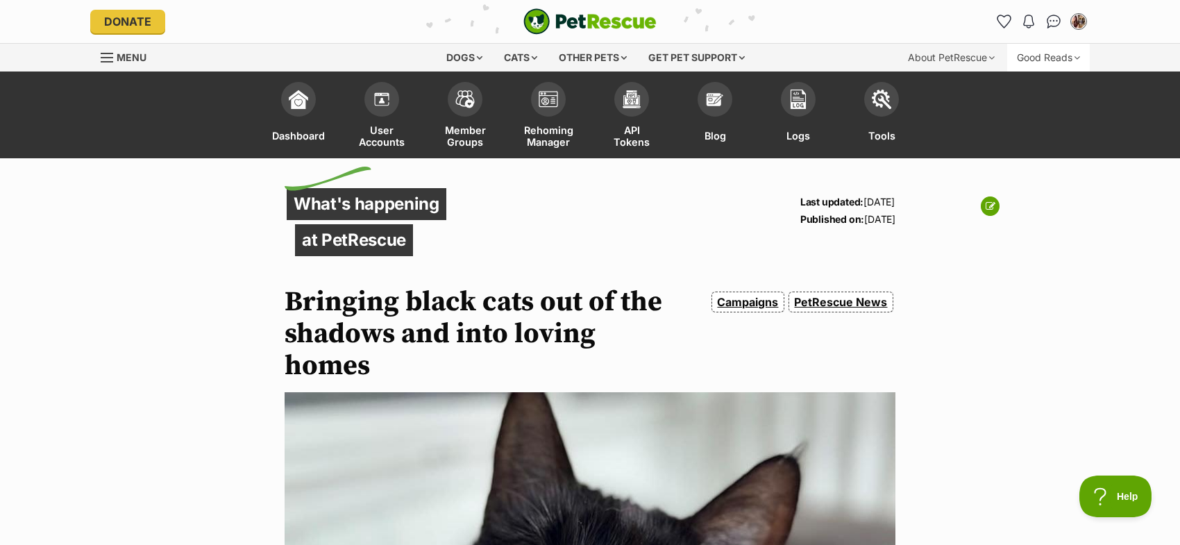
click at [1029, 64] on div "Good Reads" at bounding box center [1048, 58] width 83 height 28
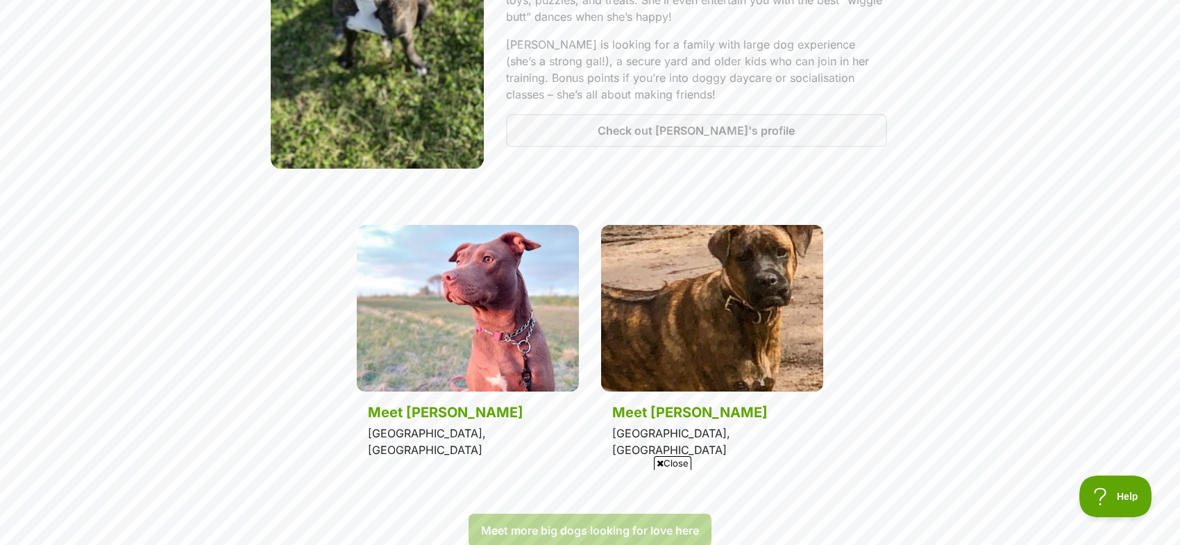
scroll to position [1632, 0]
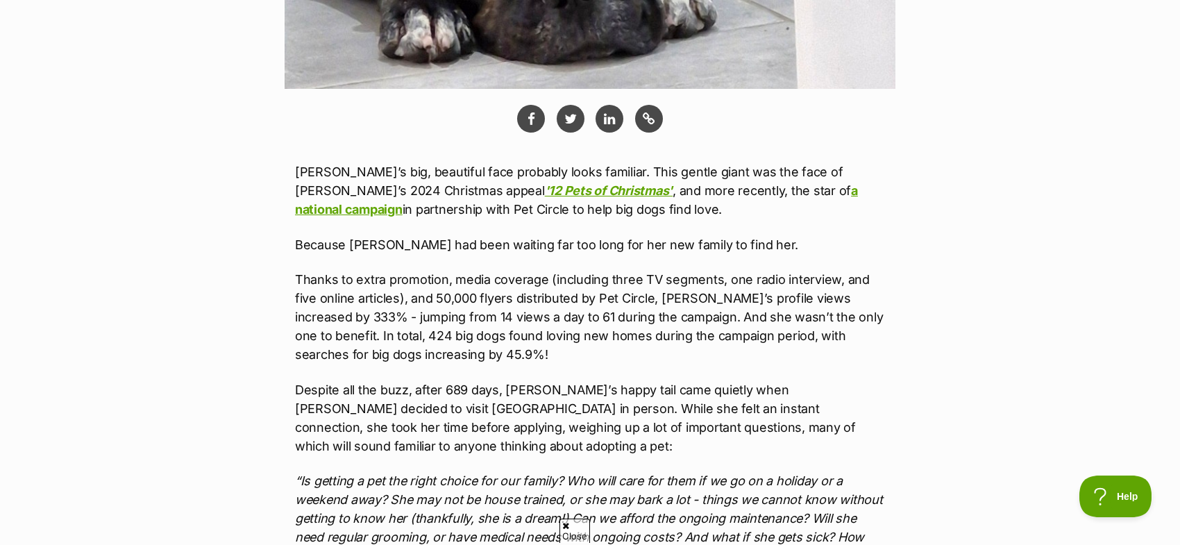
scroll to position [803, 0]
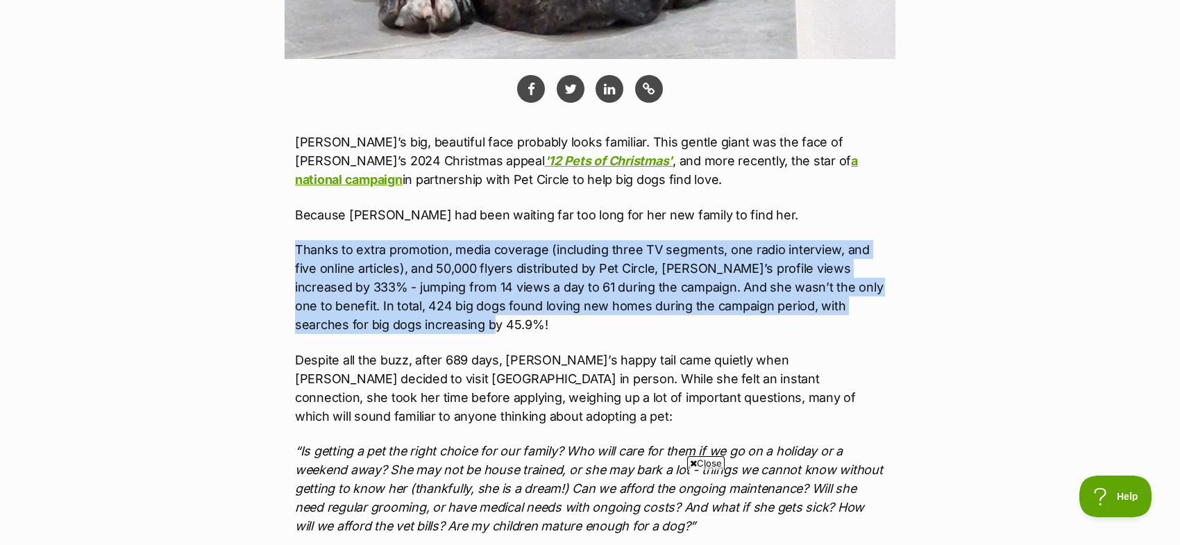
drag, startPoint x: 296, startPoint y: 248, endPoint x: 452, endPoint y: 318, distance: 170.6
click at [452, 318] on p "Thanks to extra promotion, media coverage (including three TV segments, one rad…" at bounding box center [590, 287] width 590 height 94
copy p "Thanks to extra promotion, media coverage (including three TV segments, one rad…"
click at [601, 243] on p "Thanks to extra promotion, media coverage (including three TV segments, one rad…" at bounding box center [590, 287] width 590 height 94
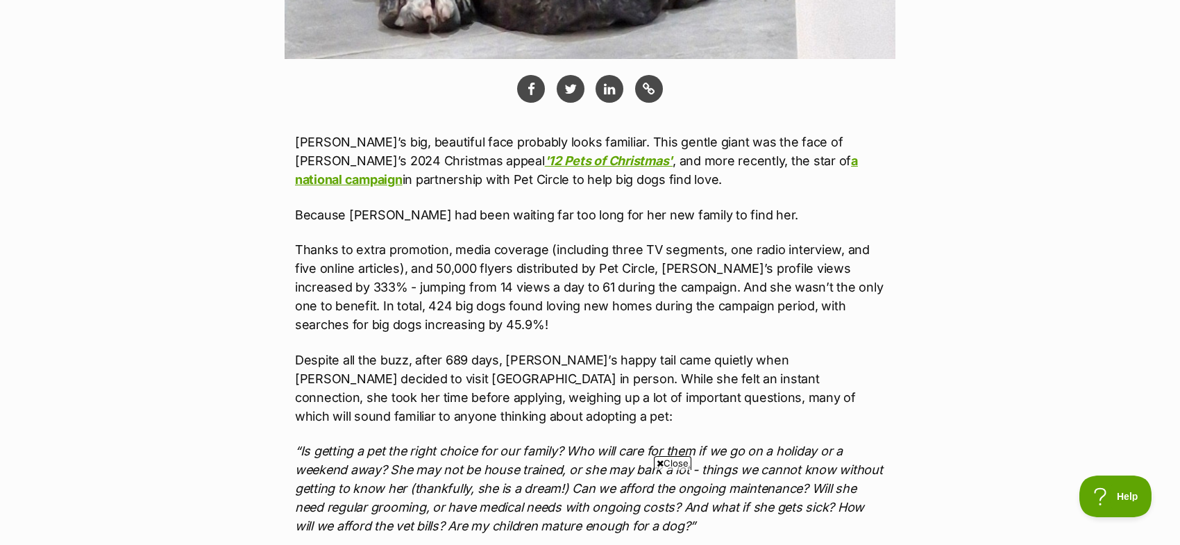
scroll to position [0, 0]
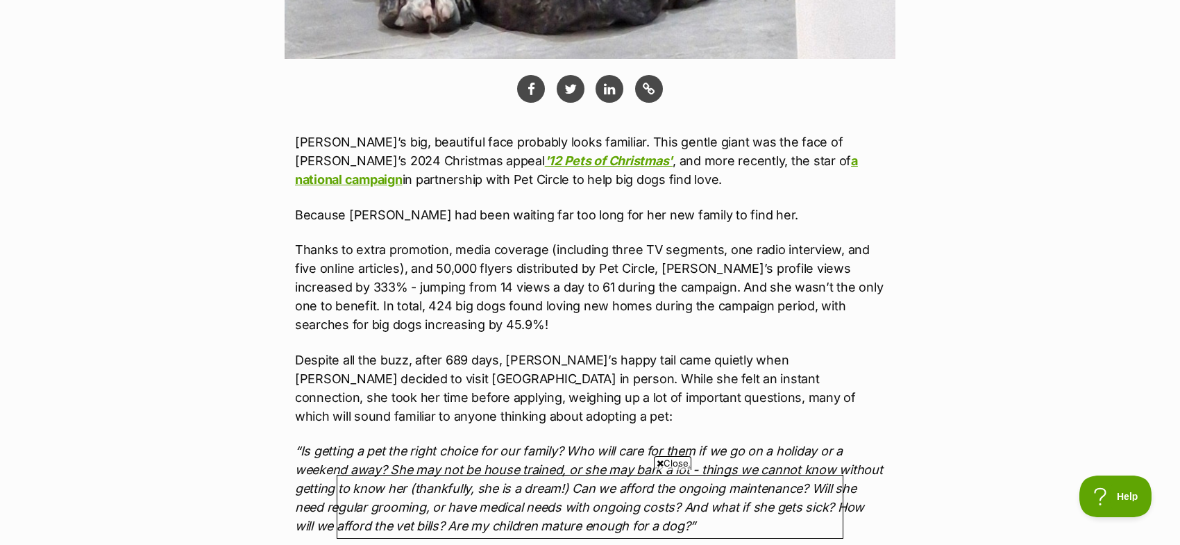
click at [642, 163] on p "Chloe’s big, beautiful face probably looks familiar. This gentle giant was the …" at bounding box center [590, 161] width 590 height 56
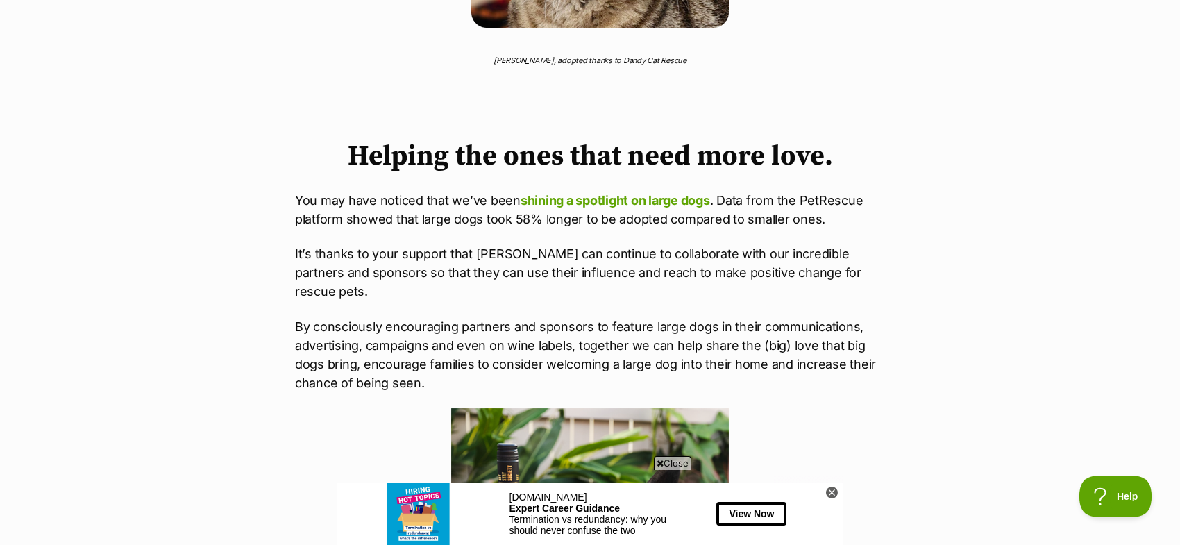
scroll to position [1636, 0]
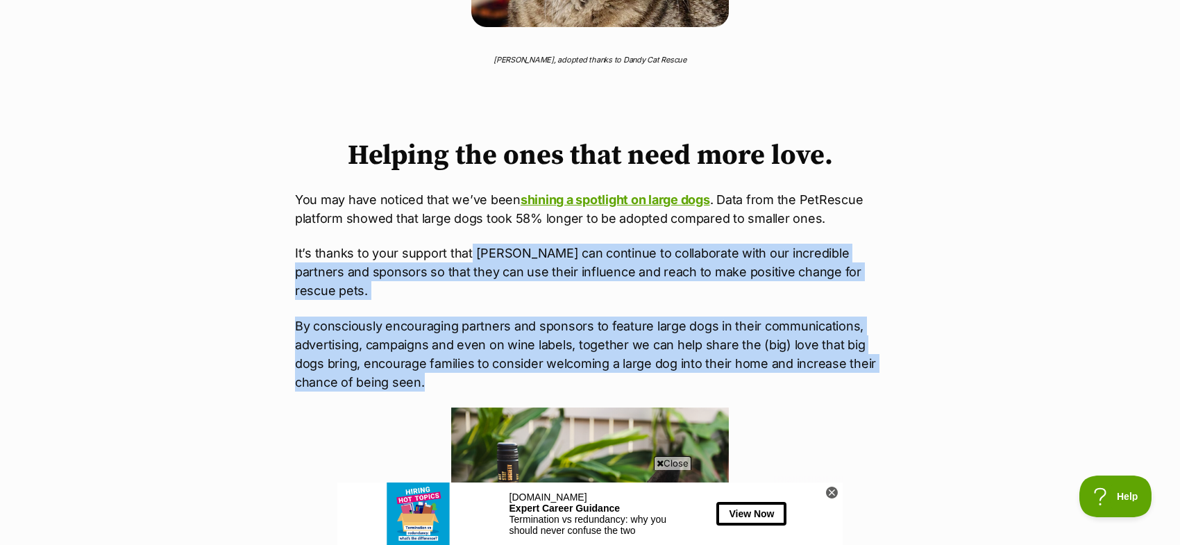
drag, startPoint x: 469, startPoint y: 233, endPoint x: 892, endPoint y: 344, distance: 437.2
copy div "PetRescue can continue to collaborate with our incredible partners and sponsors…"
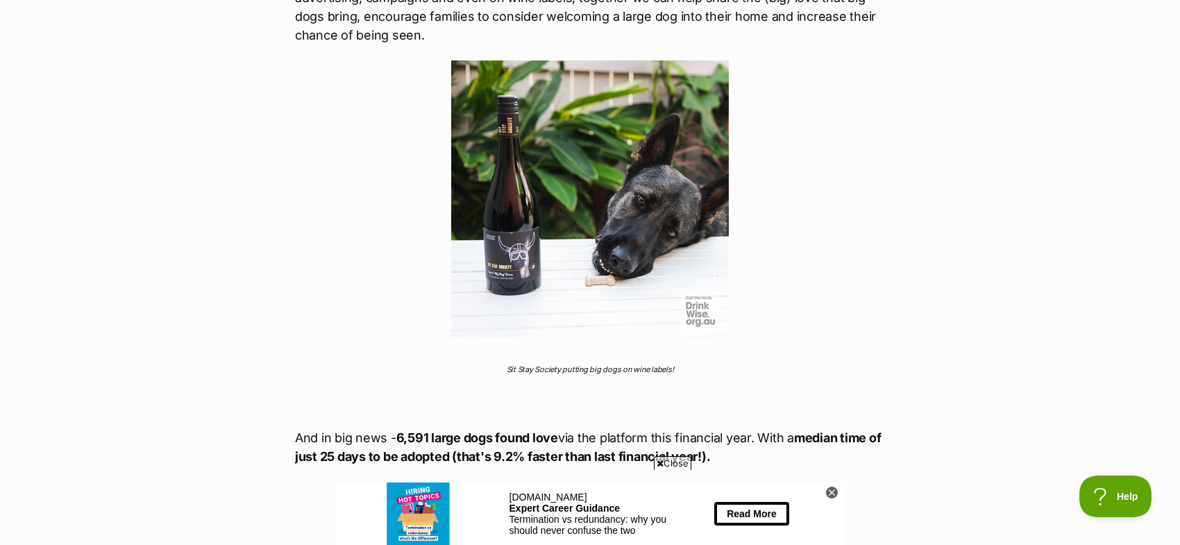
scroll to position [0, 0]
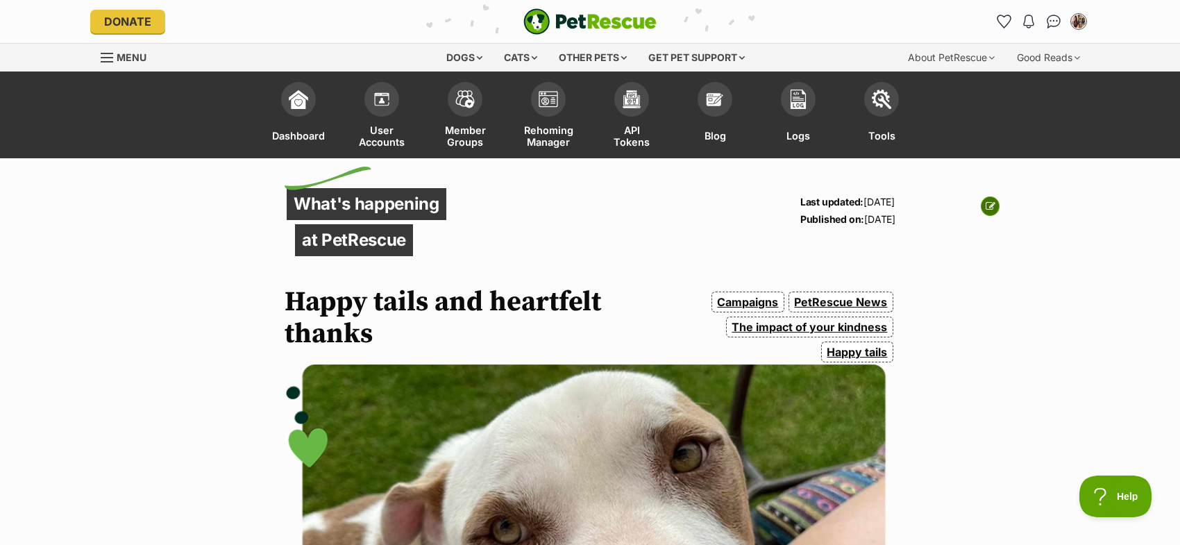
click at [987, 205] on icon at bounding box center [991, 206] width 10 height 10
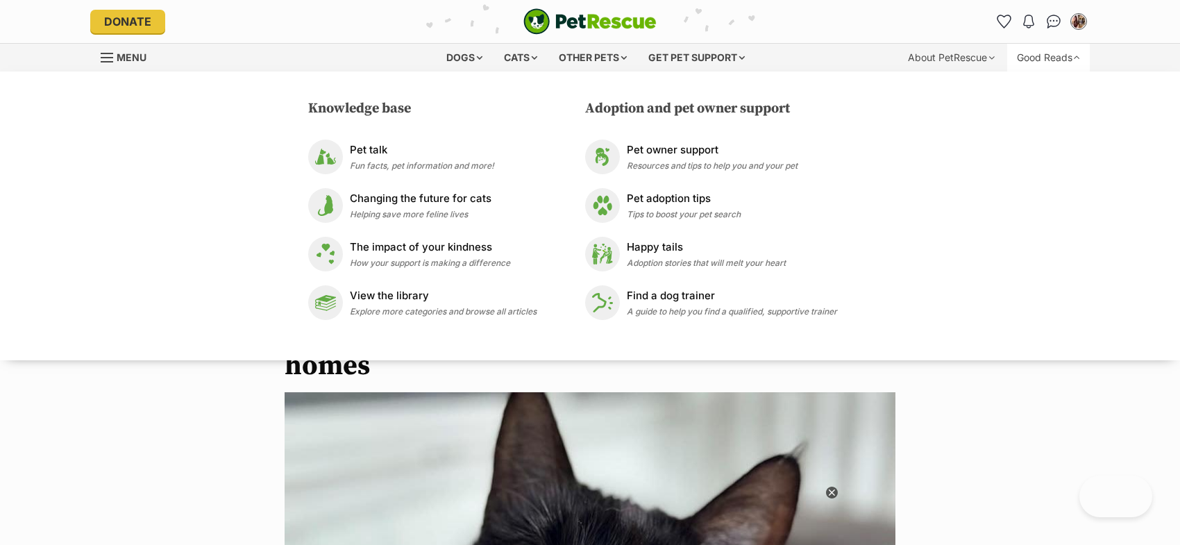
click at [1039, 62] on div "Good Reads" at bounding box center [1048, 58] width 83 height 28
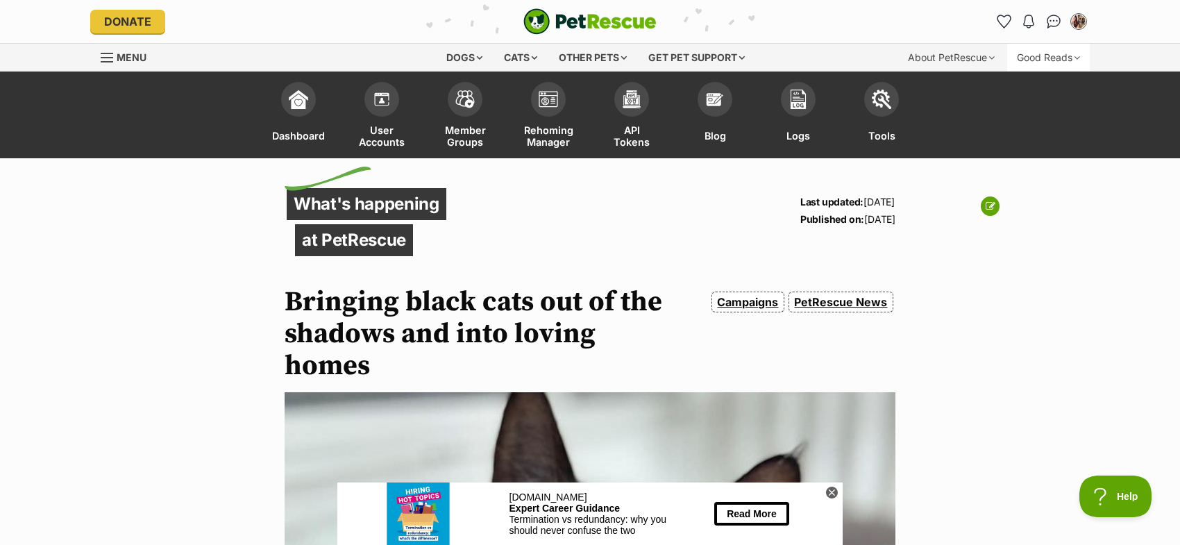
drag, startPoint x: 1071, startPoint y: 60, endPoint x: 1050, endPoint y: 63, distance: 21.0
click at [1071, 60] on div "Good Reads" at bounding box center [1048, 58] width 83 height 28
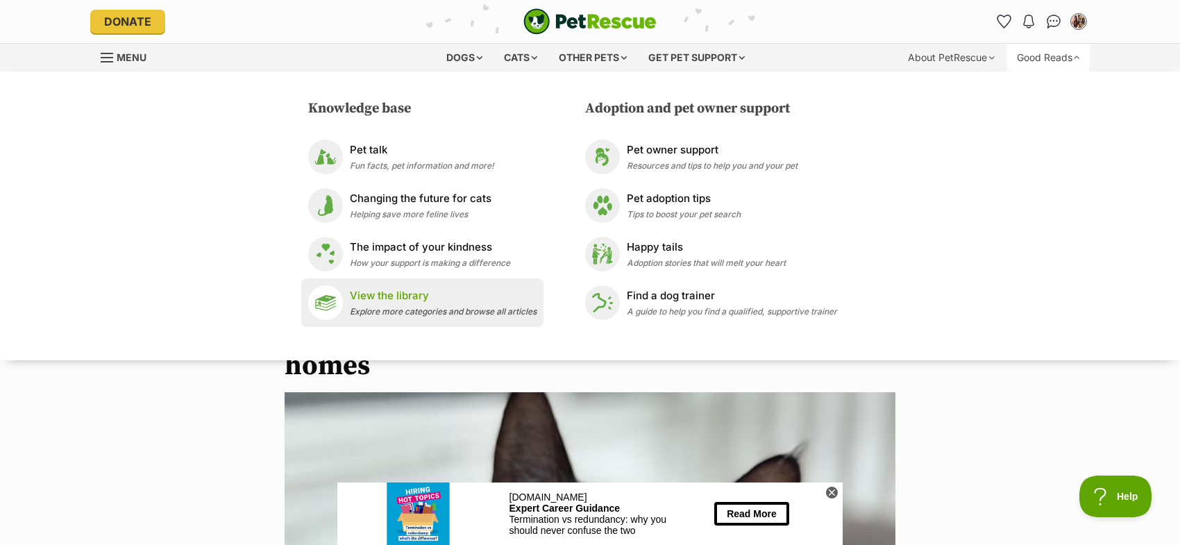
click at [415, 303] on div "View the library Explore more categories and browse all articles" at bounding box center [443, 303] width 187 height 30
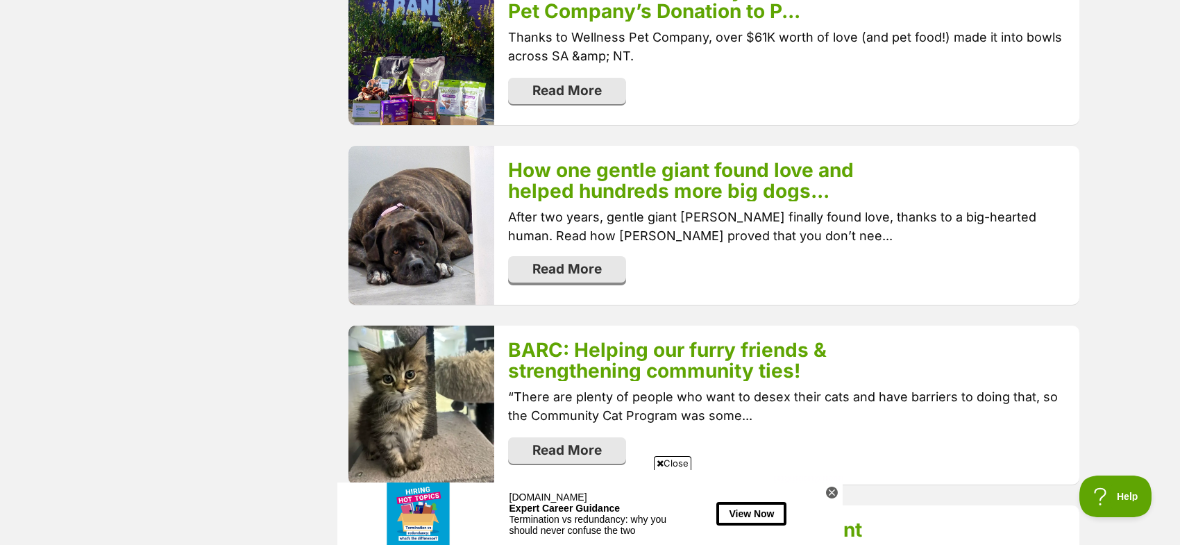
click at [609, 256] on link "Read More" at bounding box center [567, 269] width 118 height 26
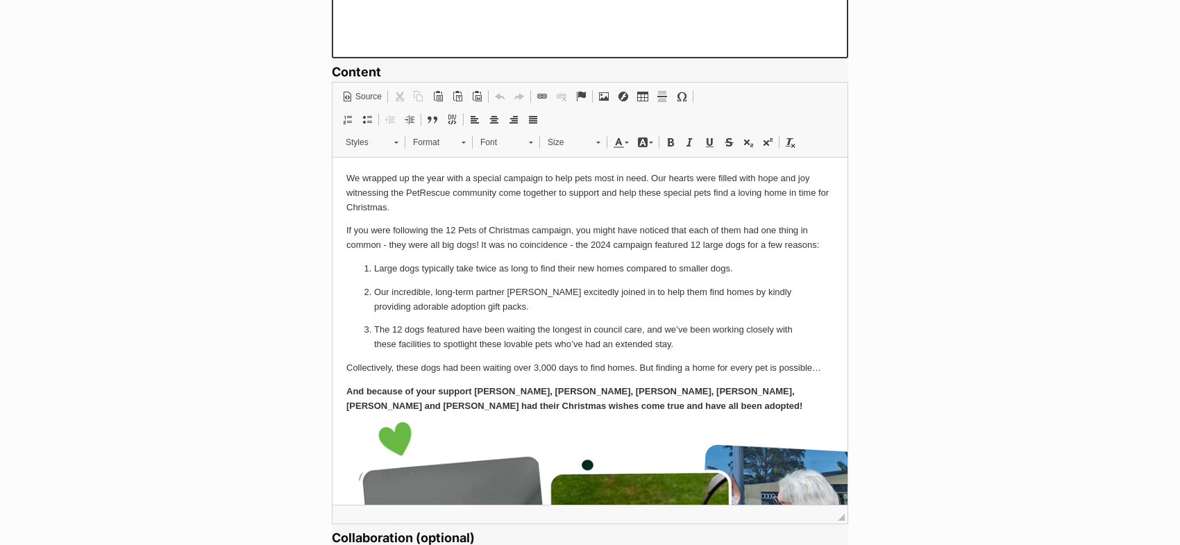
scroll to position [1385, 0]
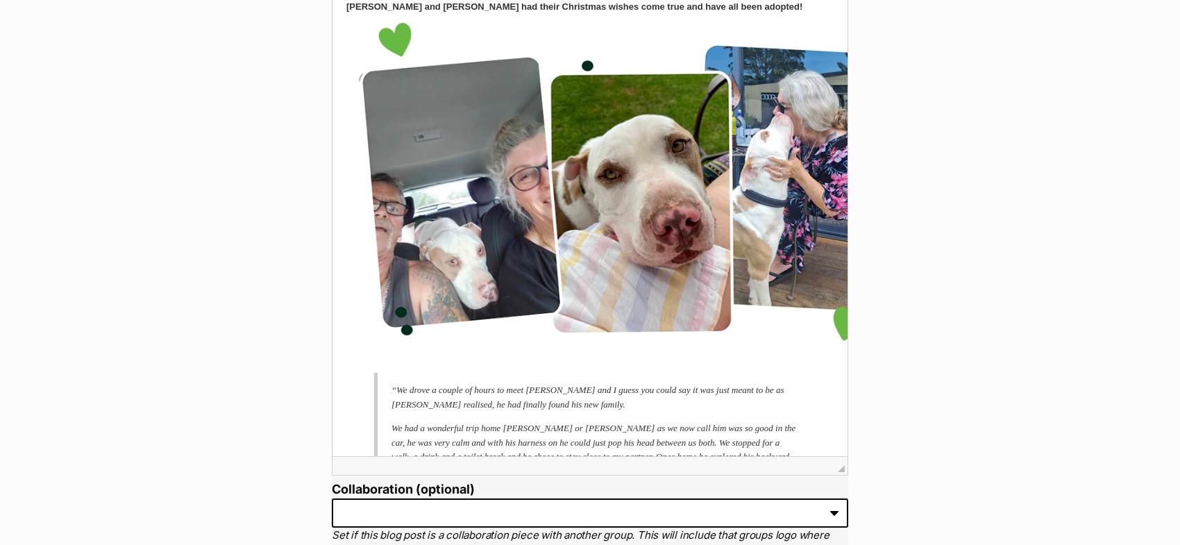
drag, startPoint x: 840, startPoint y: 115, endPoint x: 663, endPoint y: 480, distance: 405.9
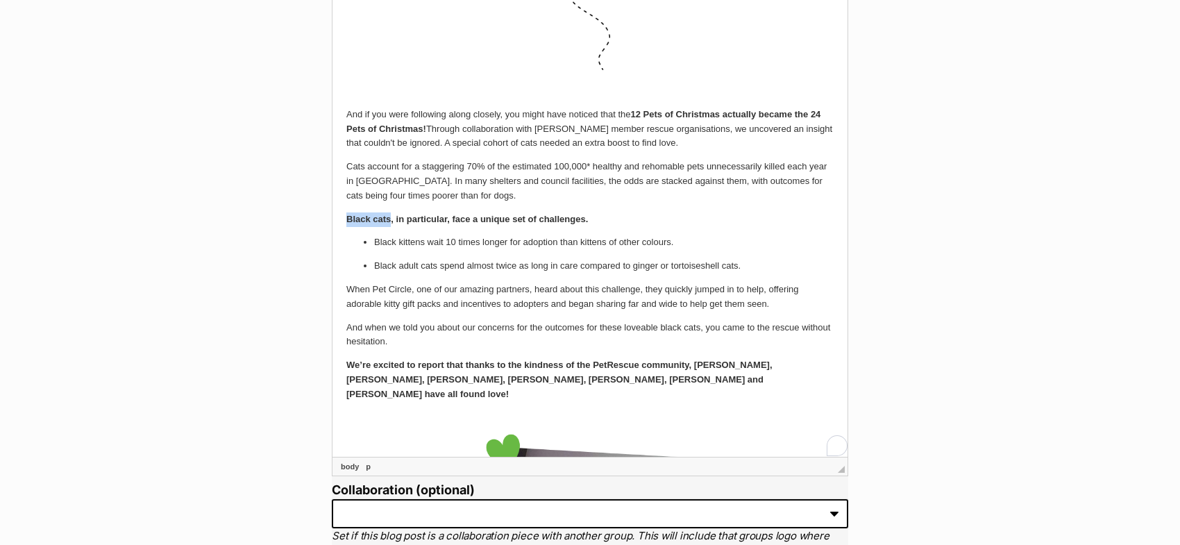
scroll to position [1678, 0]
drag, startPoint x: 390, startPoint y: 231, endPoint x: 345, endPoint y: 235, distance: 45.3
click at [345, 235] on html "We wrapped up the year with a special campaign to help pets most in need. Our h…" at bounding box center [590, 358] width 515 height 4556
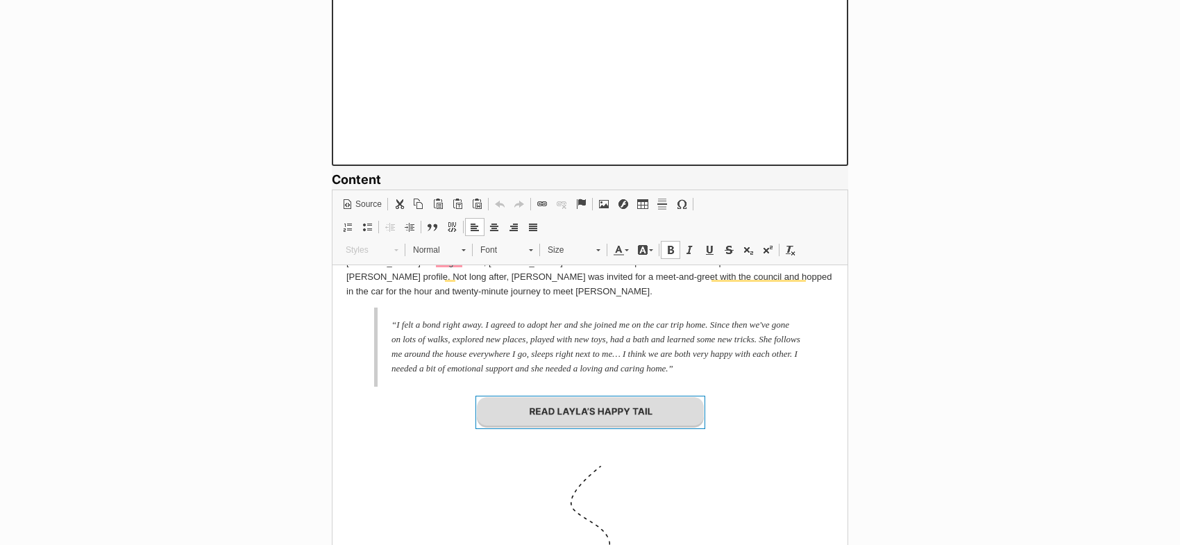
scroll to position [870, 0]
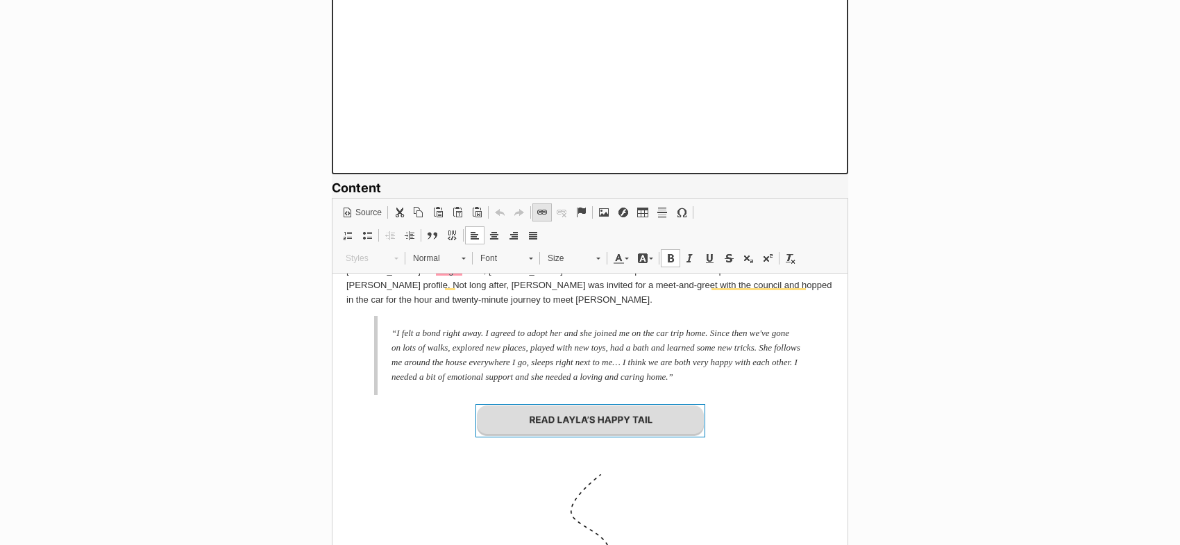
click at [541, 215] on span at bounding box center [542, 212] width 11 height 11
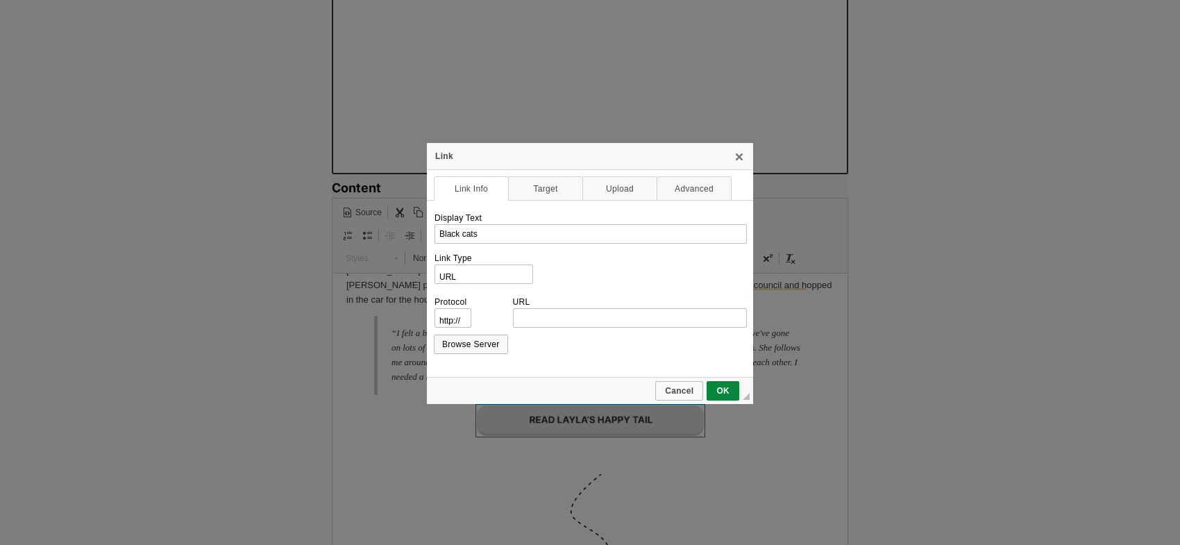
scroll to position [0, 0]
type input "[URL][DOMAIN_NAME]"
select select "https://"
type input "[DOMAIN_NAME][URL]"
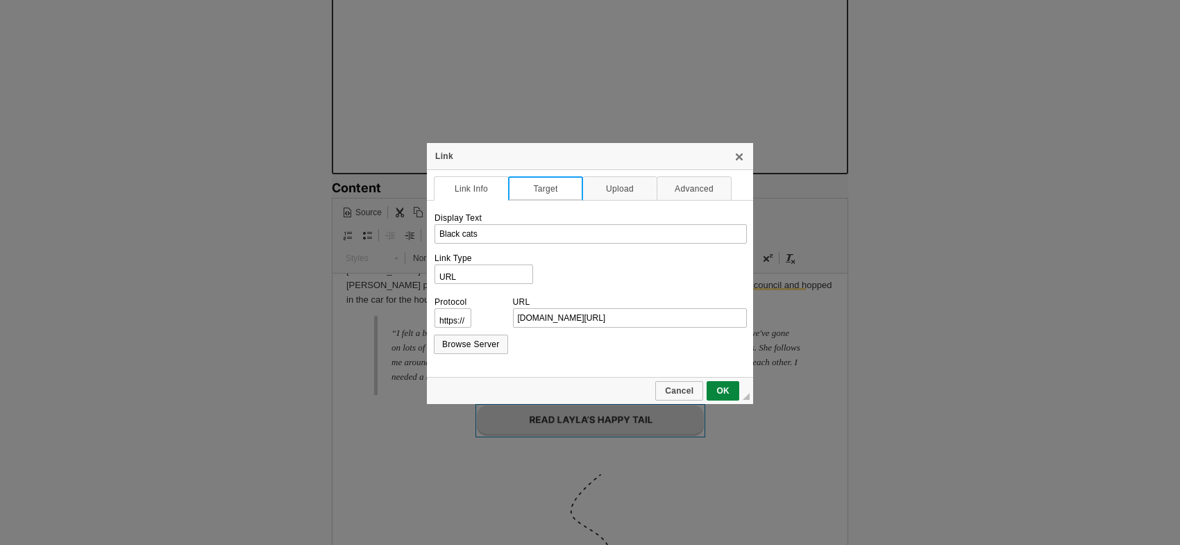
click at [549, 191] on link "Target" at bounding box center [545, 188] width 75 height 24
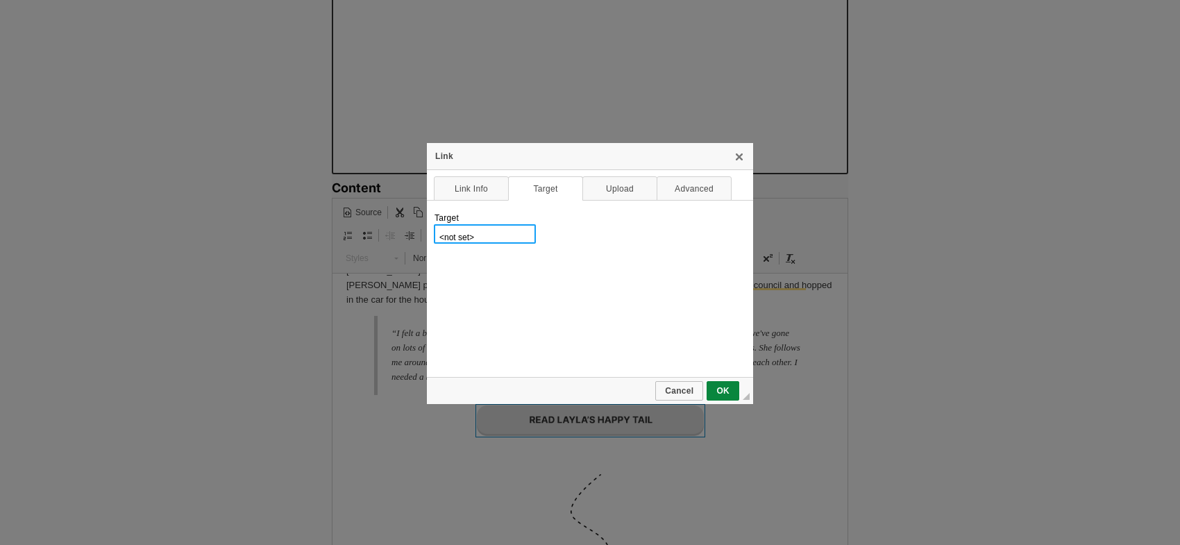
click at [479, 234] on select "<not set> <frame> <popup window> New Window (_blank) Topmost Window (_top) Same…" at bounding box center [485, 233] width 102 height 19
select select "_blank"
click at [434, 224] on select "<not set> <frame> <popup window> New Window (_blank) Topmost Window (_top) Same…" at bounding box center [485, 233] width 102 height 19
click at [721, 383] on link "OK" at bounding box center [723, 390] width 33 height 19
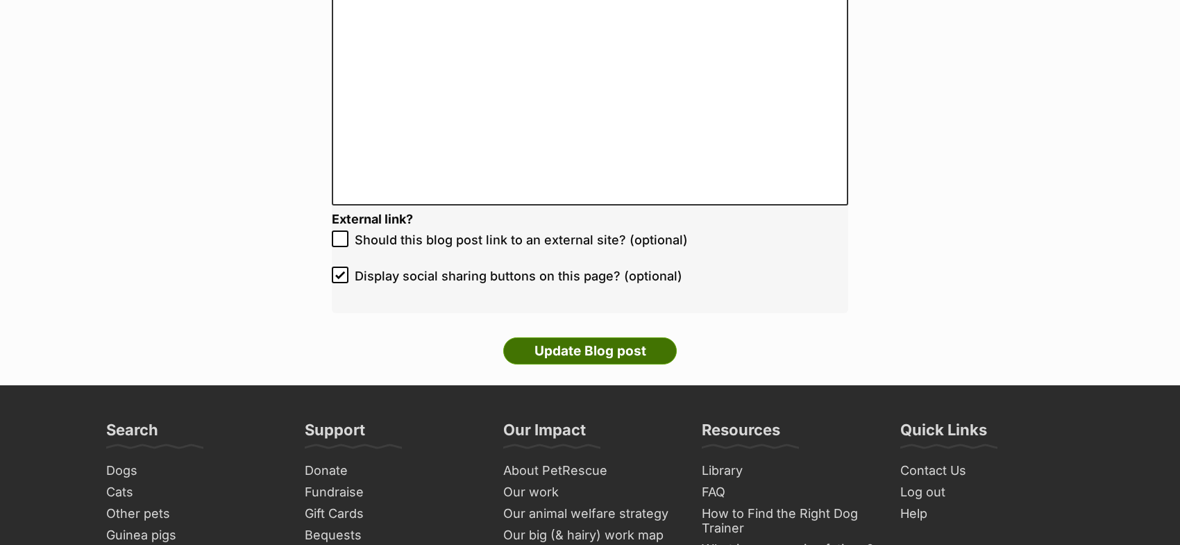
click at [632, 349] on input "Update Blog post" at bounding box center [590, 351] width 174 height 28
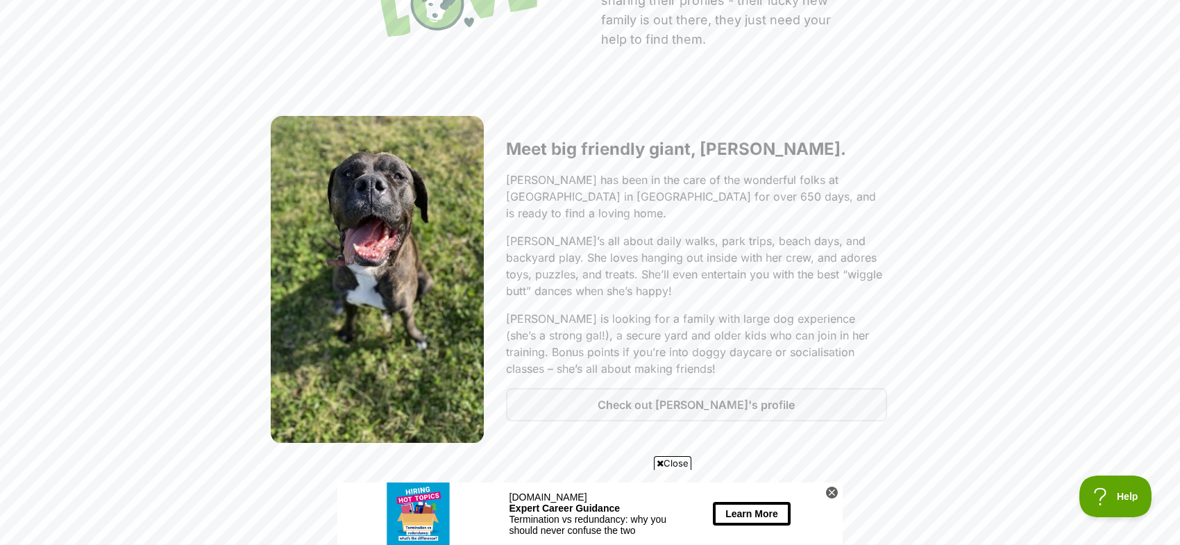
scroll to position [1379, 0]
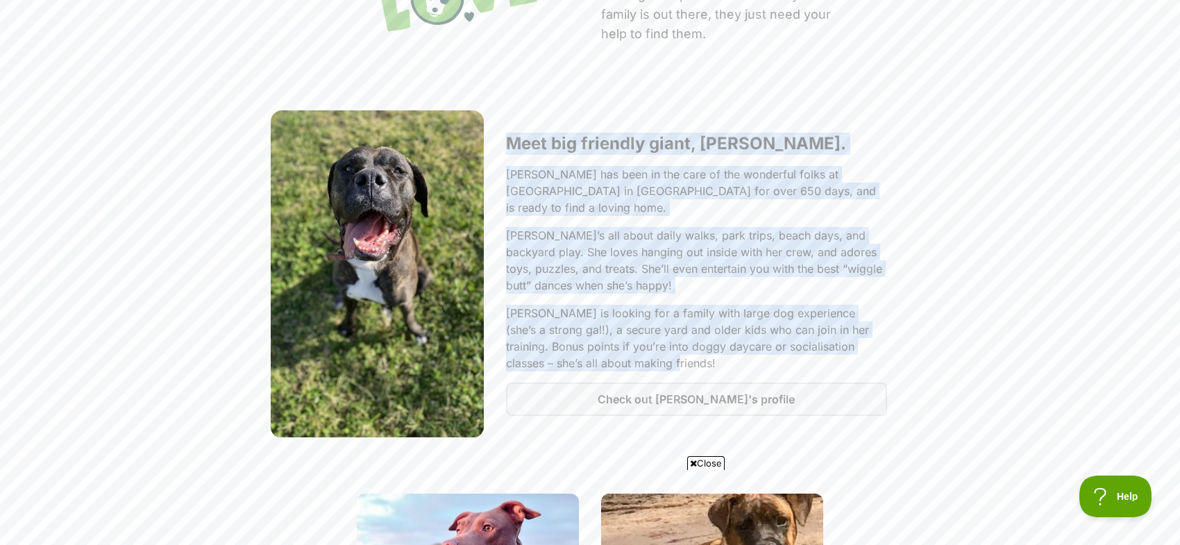
drag, startPoint x: 506, startPoint y: 139, endPoint x: 652, endPoint y: 345, distance: 252.6
click at [652, 345] on div "Meet big friendly giant, Chloe. Chloe has been in the care of the wonderful fol…" at bounding box center [697, 274] width 426 height 328
copy div "Meet big friendly giant, Chloe. Chloe has been in the care of the wonderful fol…"
click at [801, 192] on p "Chloe has been in the care of the wonderful folks at Shoalhaven Animal Shelter …" at bounding box center [696, 191] width 381 height 50
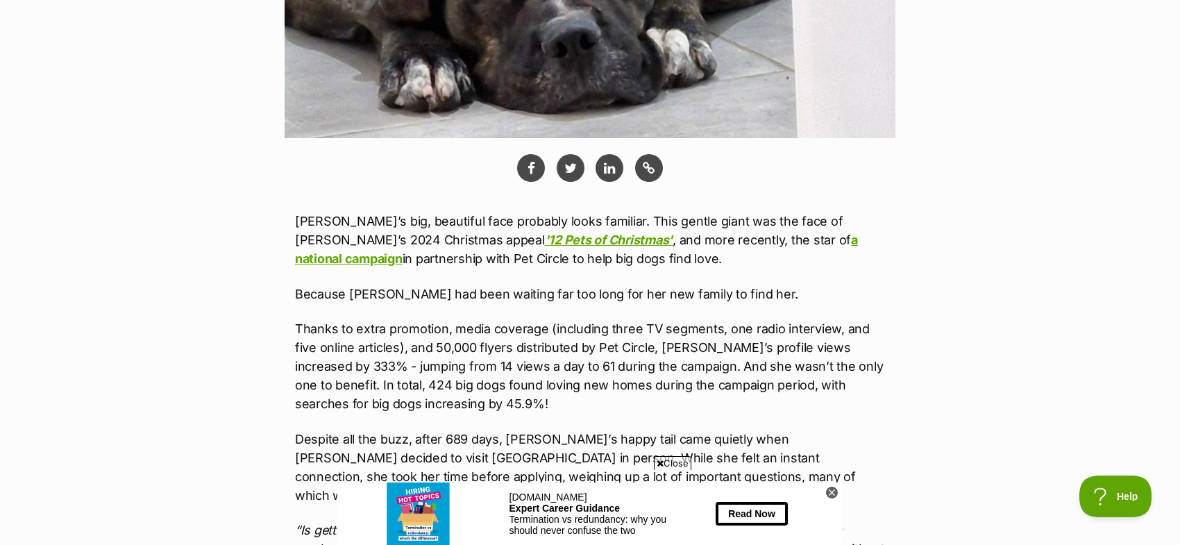
click at [597, 298] on p "Because [PERSON_NAME] had been waiting far too long for her new family to find …" at bounding box center [590, 294] width 590 height 19
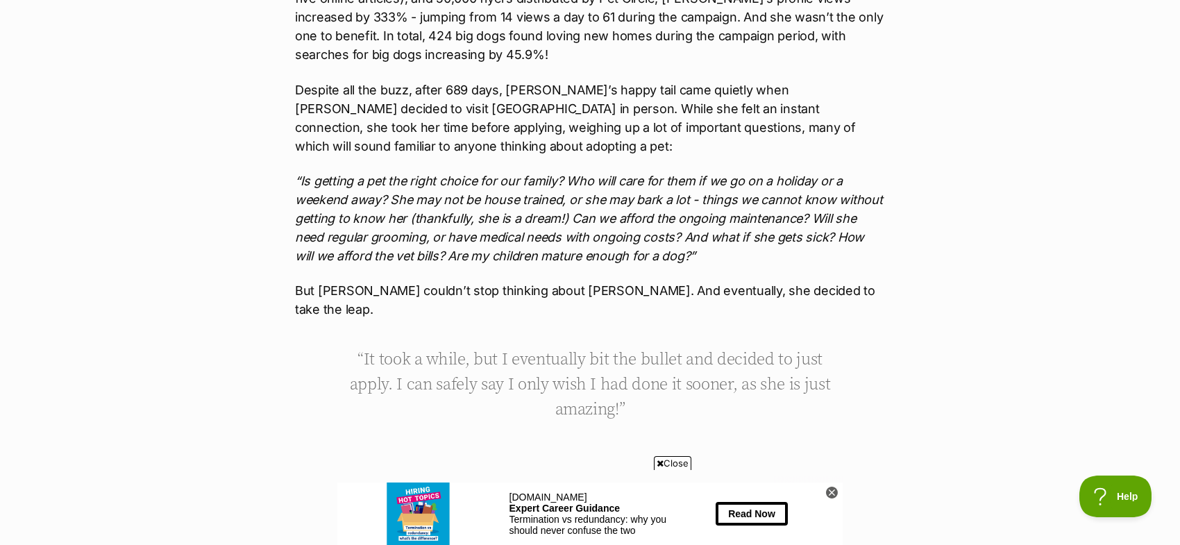
scroll to position [1071, 0]
click at [609, 152] on p "Despite all the buzz, after 689 days, [PERSON_NAME]’s happy tail came quietly w…" at bounding box center [590, 120] width 590 height 75
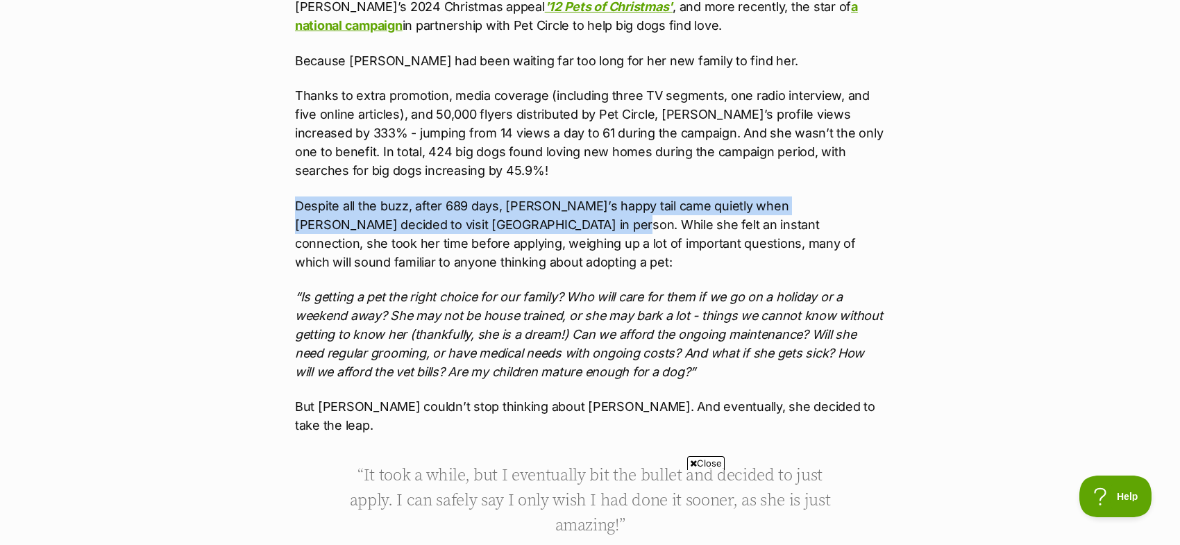
scroll to position [0, 0]
drag, startPoint x: 295, startPoint y: 205, endPoint x: 513, endPoint y: 225, distance: 218.9
click at [513, 225] on p "Despite all the buzz, after 689 days, [PERSON_NAME]’s happy tail came quietly w…" at bounding box center [590, 233] width 590 height 75
copy p "Despite all the buzz, after 689 days, [PERSON_NAME]’s happy tail came quietly w…"
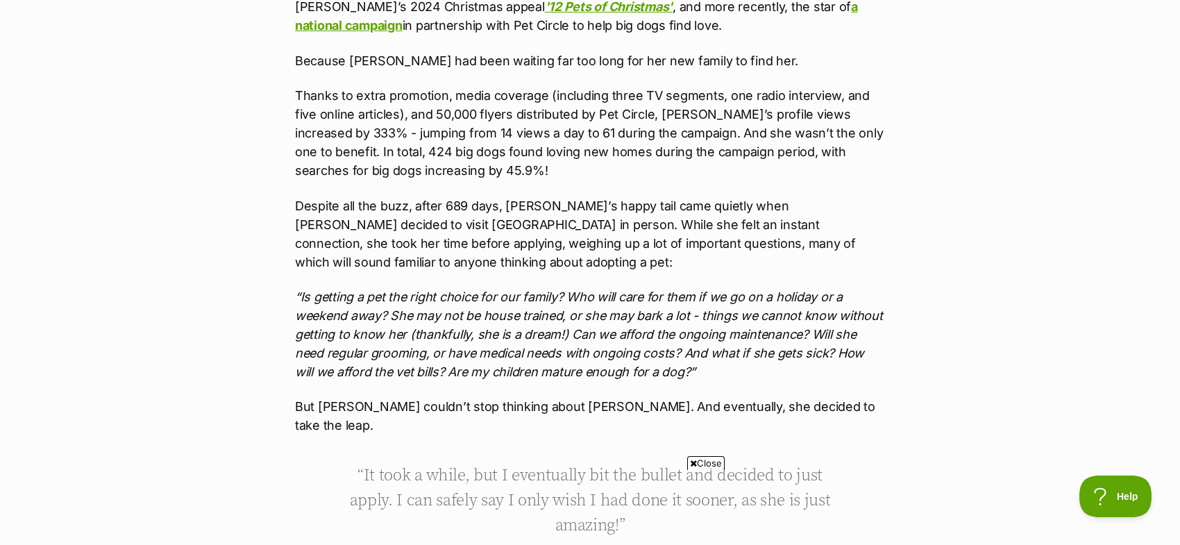
click at [574, 233] on p "Despite all the buzz, after 689 days, [PERSON_NAME]’s happy tail came quietly w…" at bounding box center [590, 233] width 590 height 75
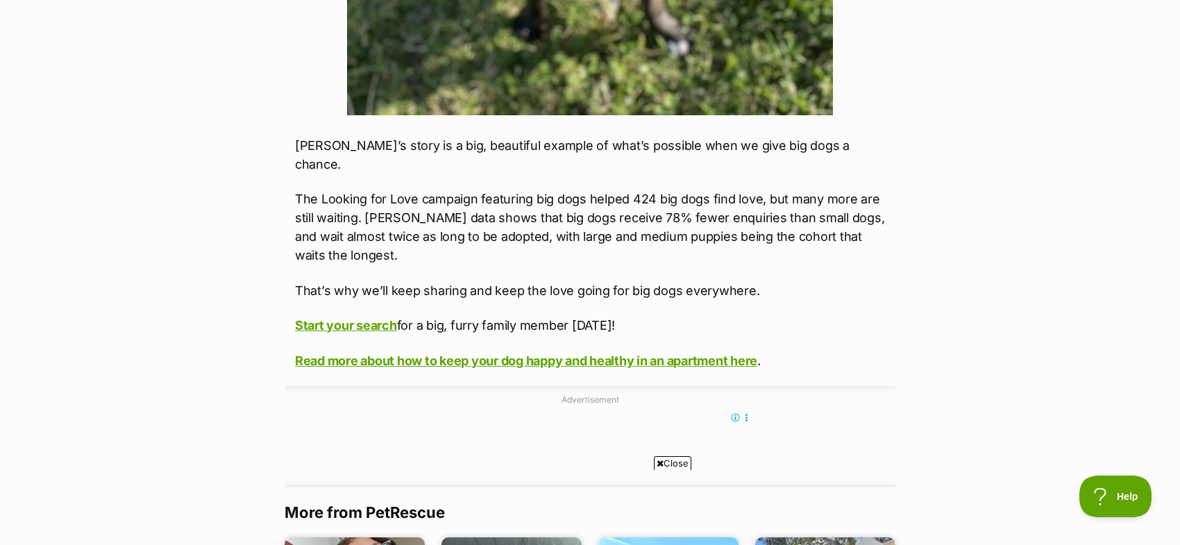
click at [616, 136] on p "[PERSON_NAME]’s story is a big, beautiful example of what’s possible when we gi…" at bounding box center [590, 154] width 590 height 37
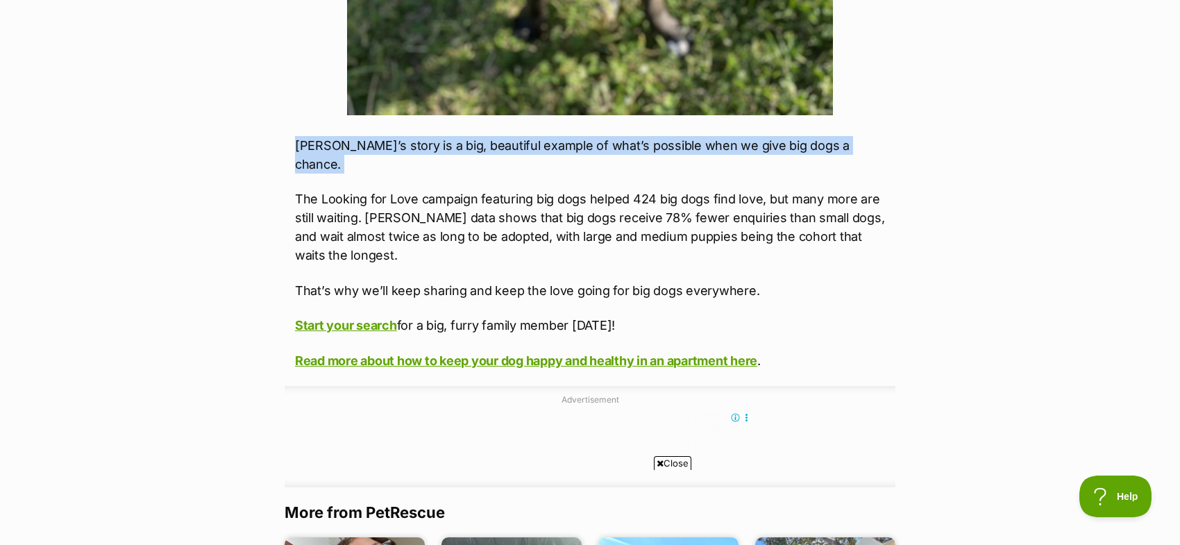
click at [616, 136] on p "[PERSON_NAME]’s story is a big, beautiful example of what’s possible when we gi…" at bounding box center [590, 154] width 590 height 37
copy div "[PERSON_NAME]’s story is a big, beautiful example of what’s possible when we gi…"
